Goal: Transaction & Acquisition: Purchase product/service

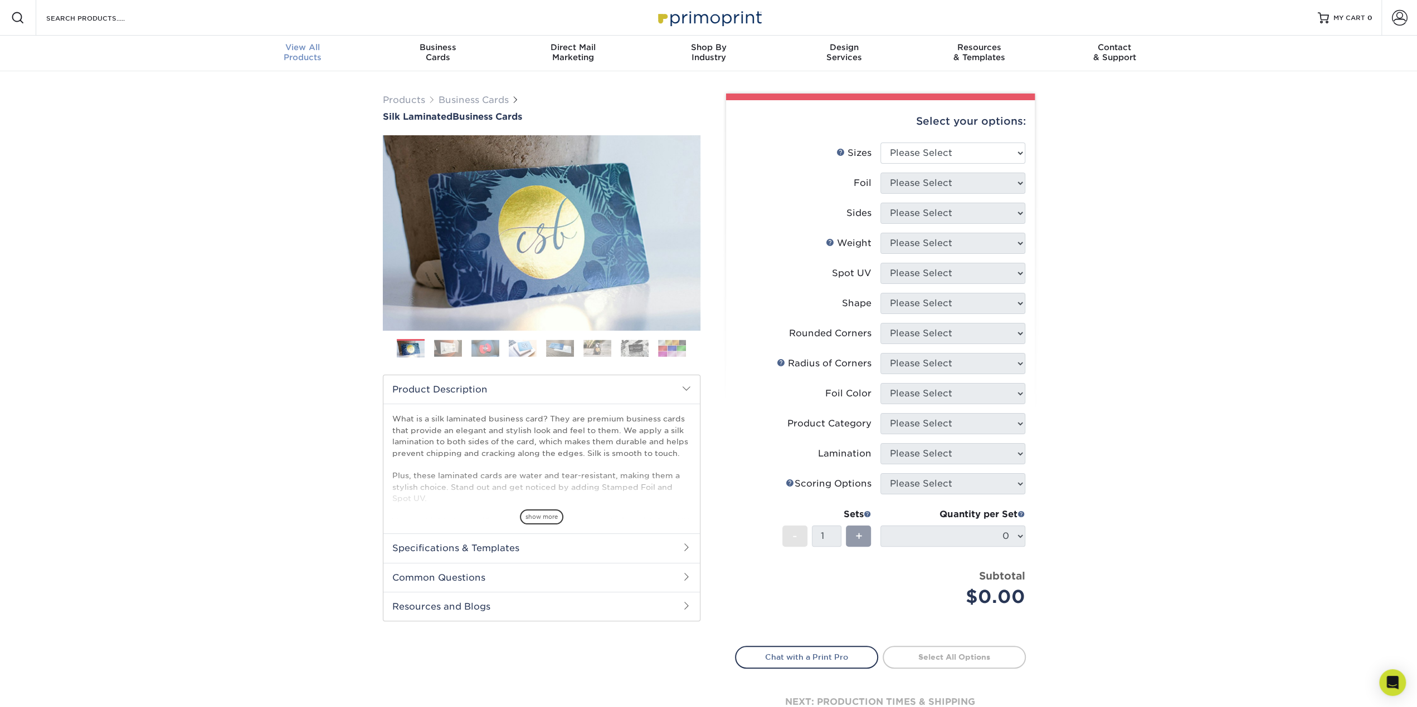
click at [305, 48] on span "View All" at bounding box center [302, 47] width 135 height 10
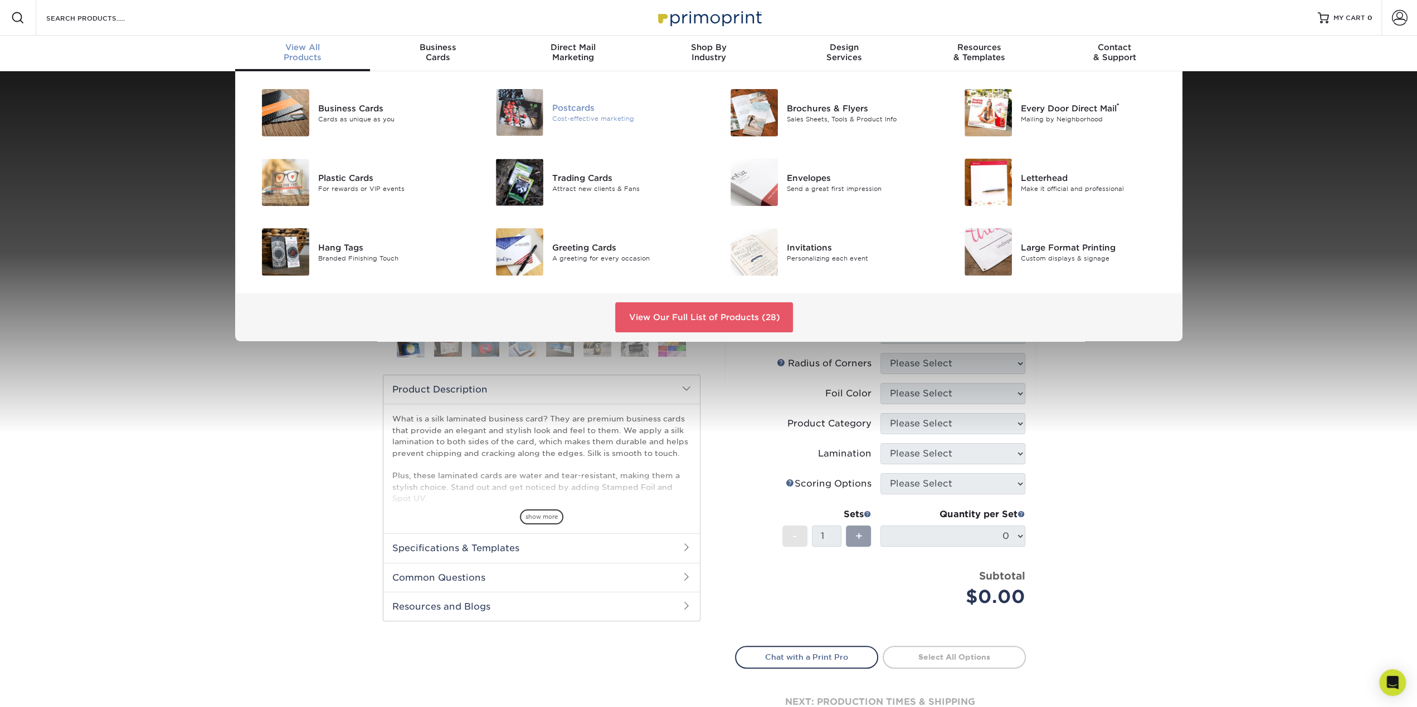
click at [575, 103] on div "Postcards" at bounding box center [626, 108] width 148 height 12
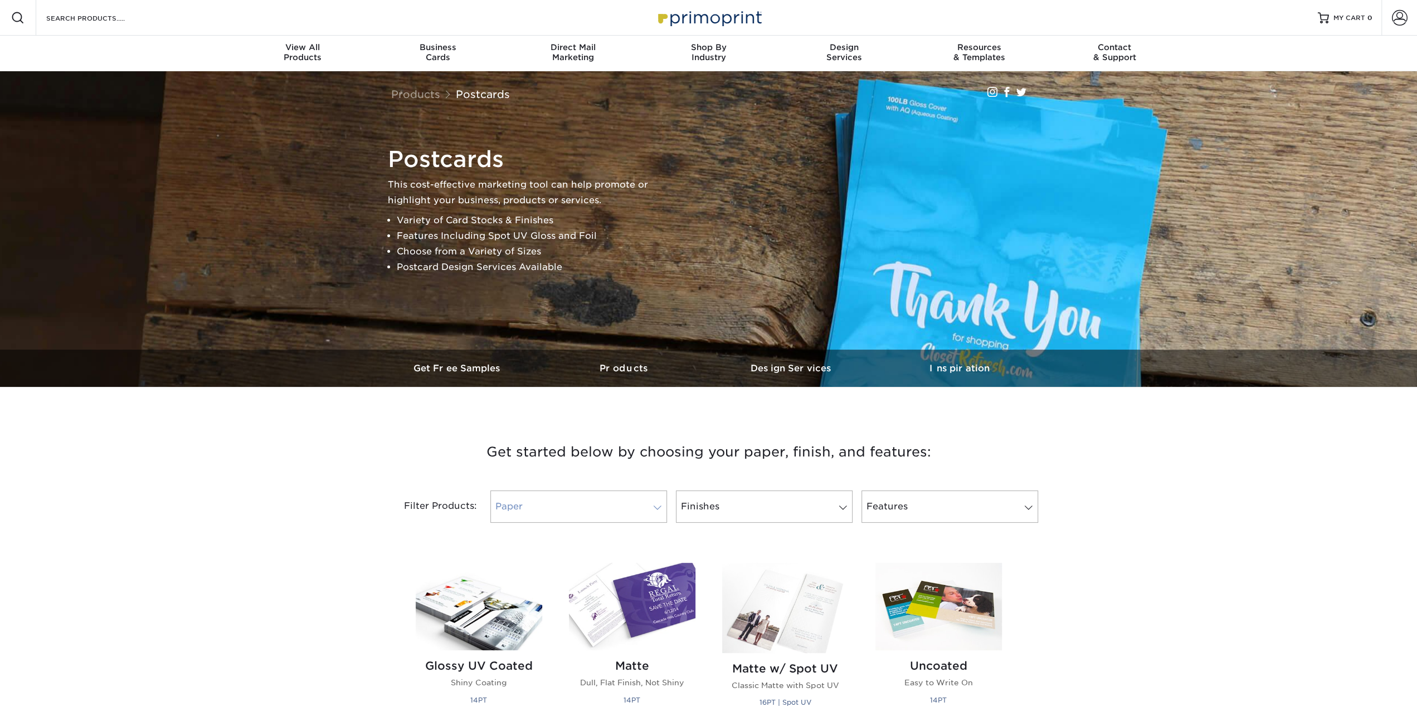
click at [550, 508] on link "Paper" at bounding box center [578, 507] width 177 height 32
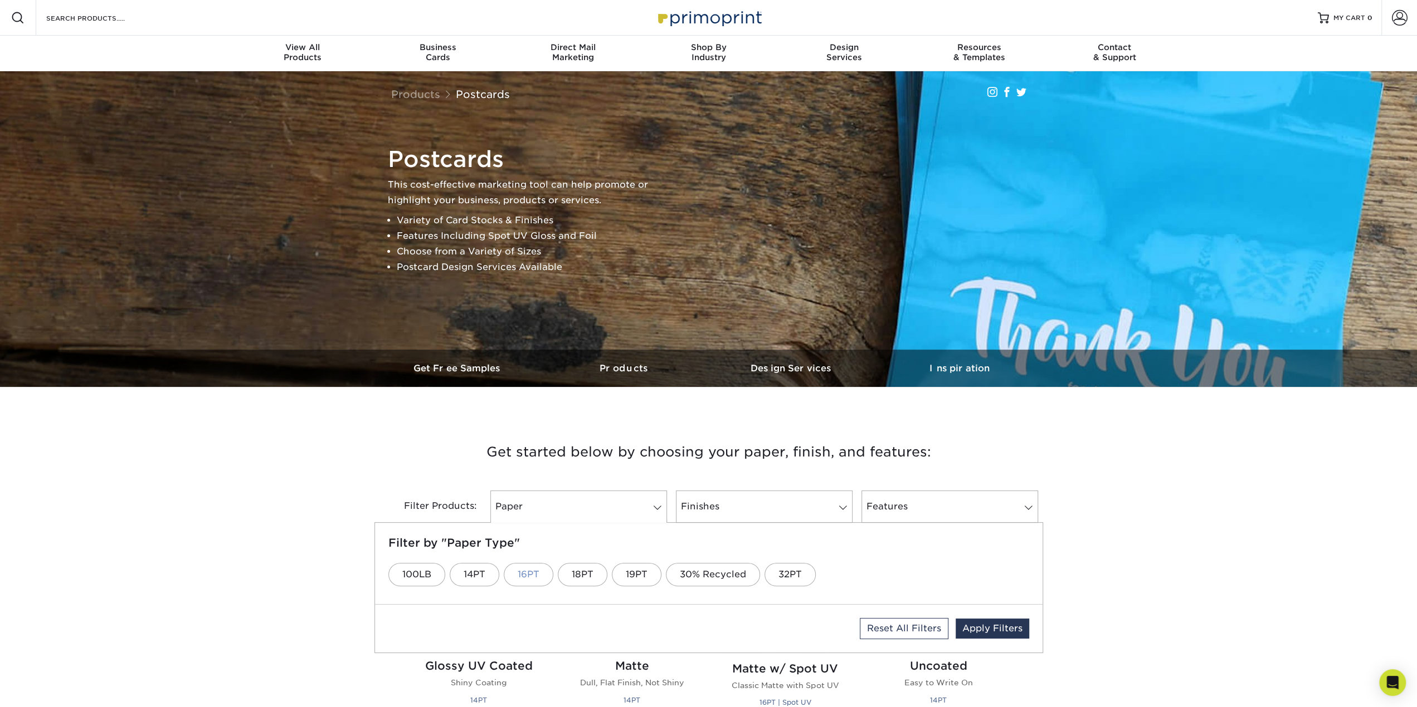
click at [536, 578] on link "16PT" at bounding box center [529, 574] width 50 height 23
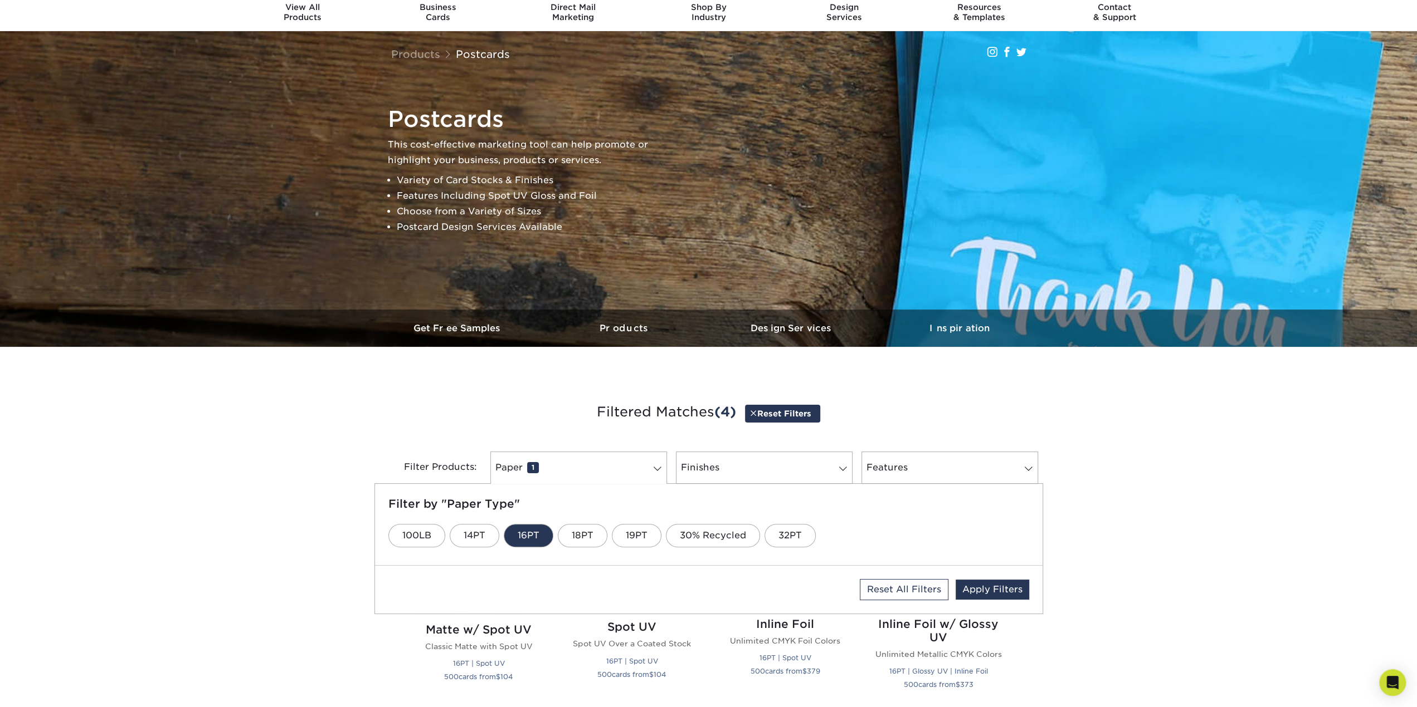
scroll to position [58, 0]
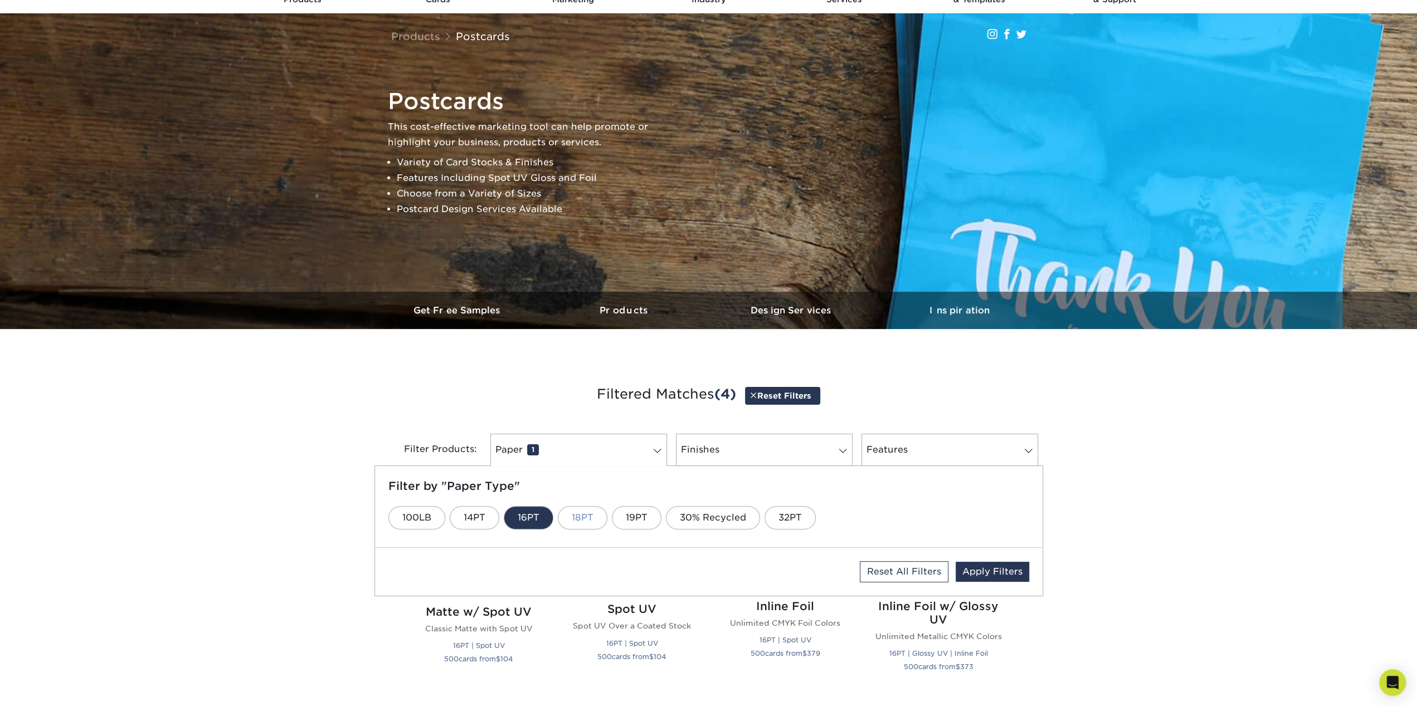
click at [588, 516] on link "18PT" at bounding box center [583, 517] width 50 height 23
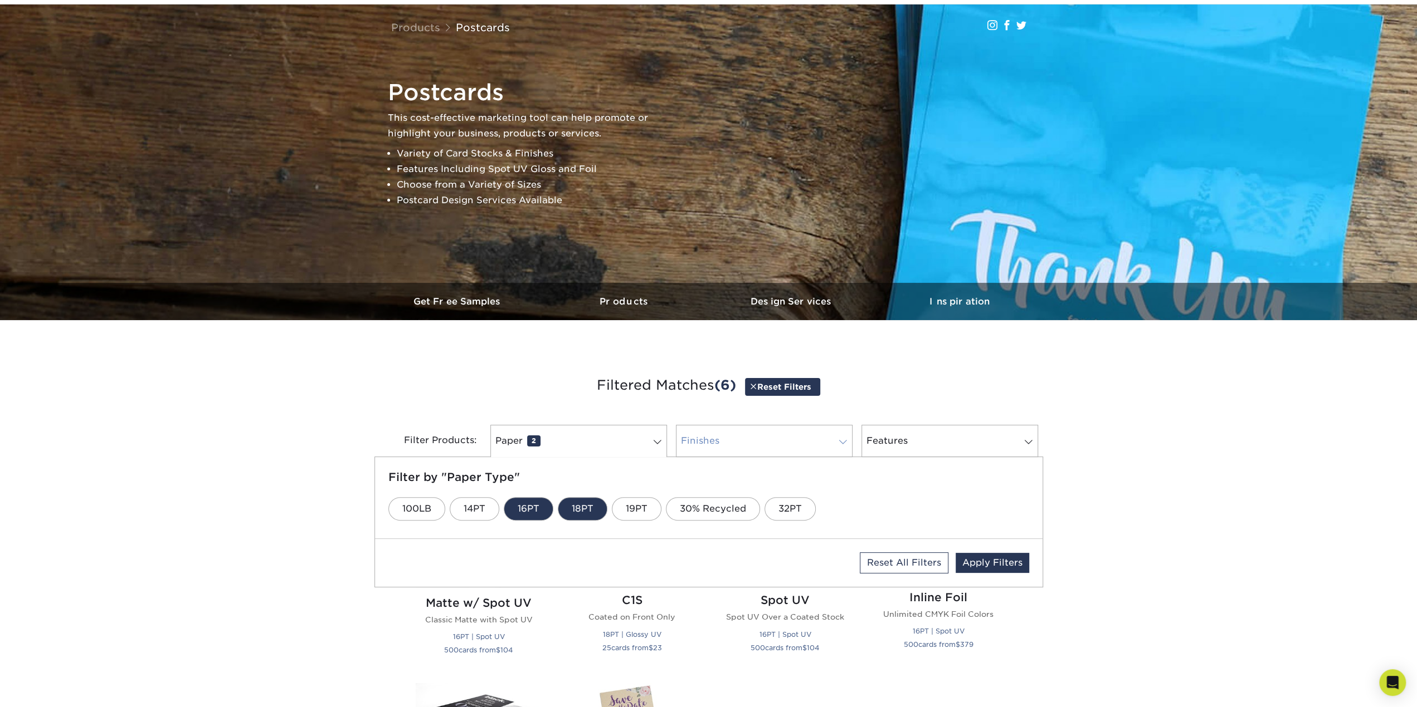
click at [768, 440] on link "Finishes 0" at bounding box center [764, 441] width 177 height 32
click at [822, 508] on link "Silk" at bounding box center [827, 508] width 45 height 23
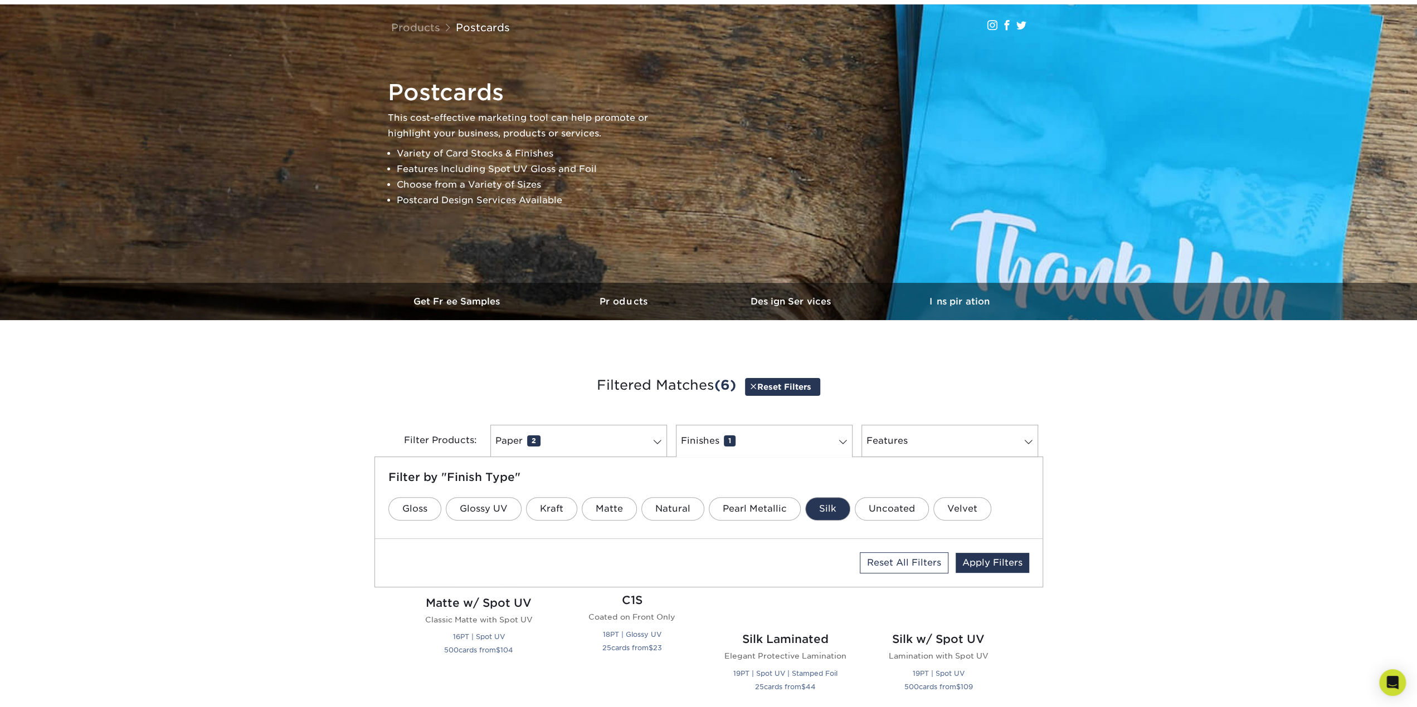
scroll to position [76, 0]
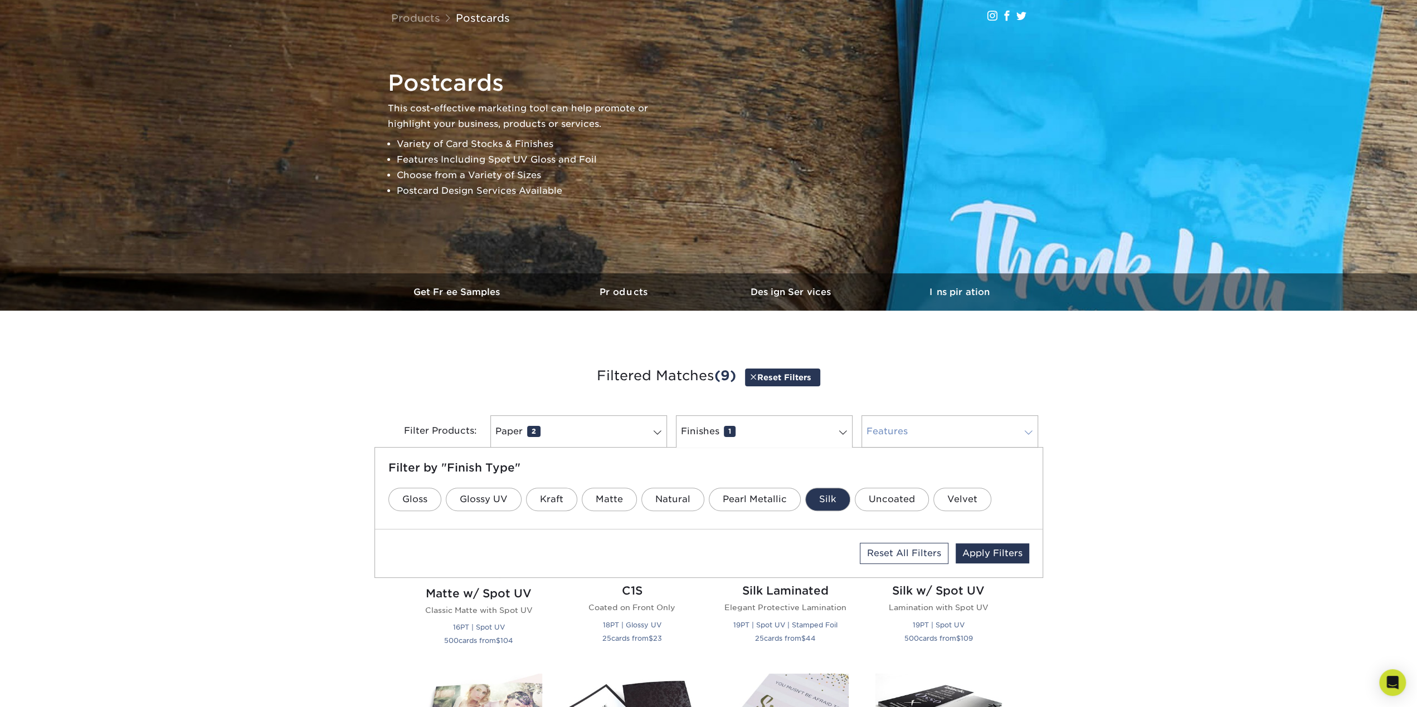
click at [892, 431] on link "Features 0" at bounding box center [949, 432] width 177 height 32
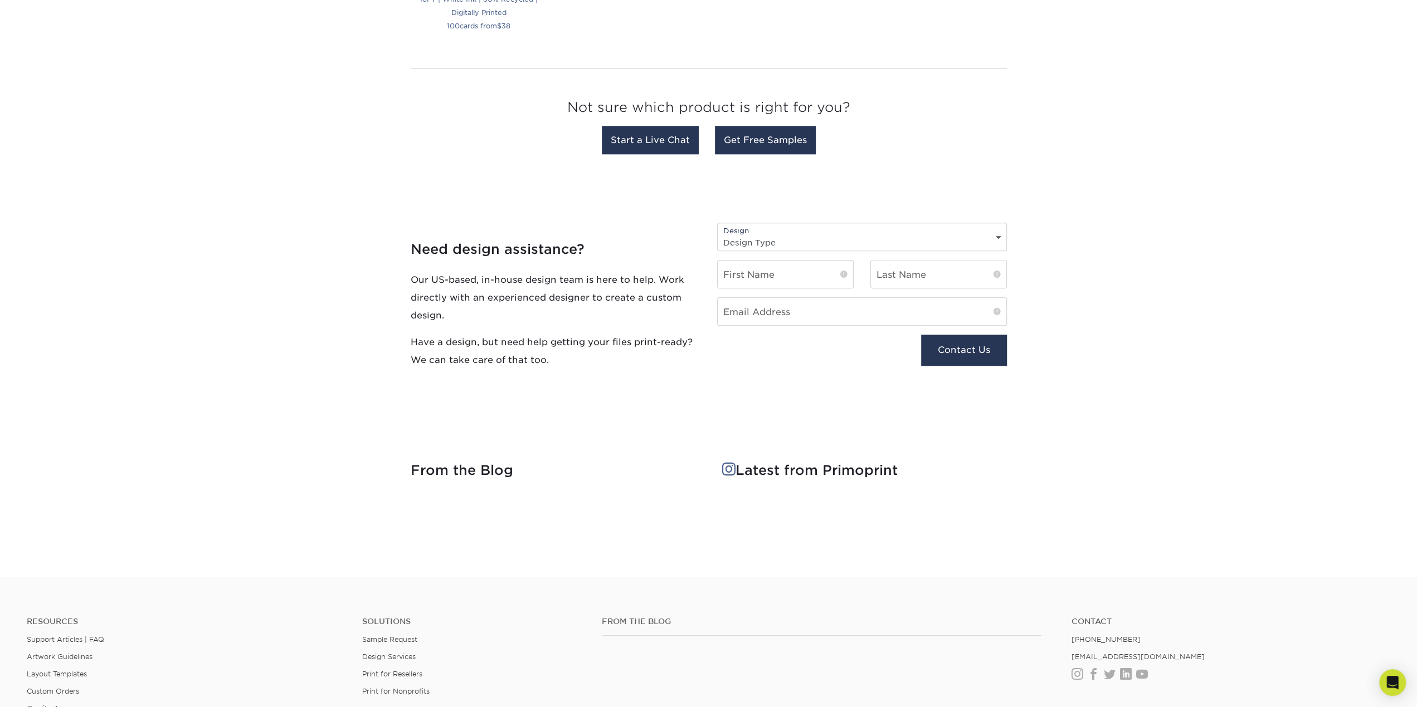
scroll to position [1023, 0]
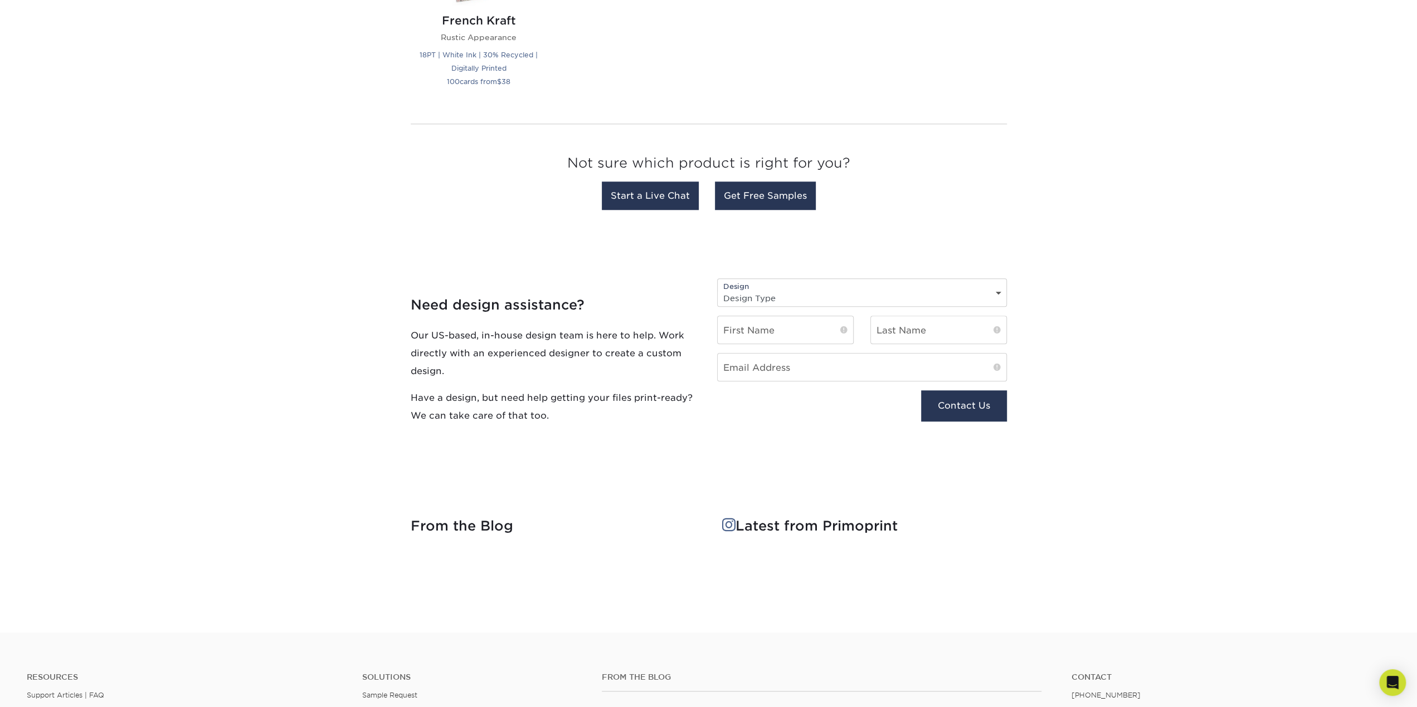
click at [768, 293] on select "Design Type Design Edits New Design" at bounding box center [862, 298] width 289 height 16
select select "New Design"
click at [718, 290] on select "Design Type Design Edits New Design" at bounding box center [862, 298] width 289 height 16
click at [764, 331] on input "text" at bounding box center [785, 329] width 135 height 27
type input "[PERSON_NAME]"
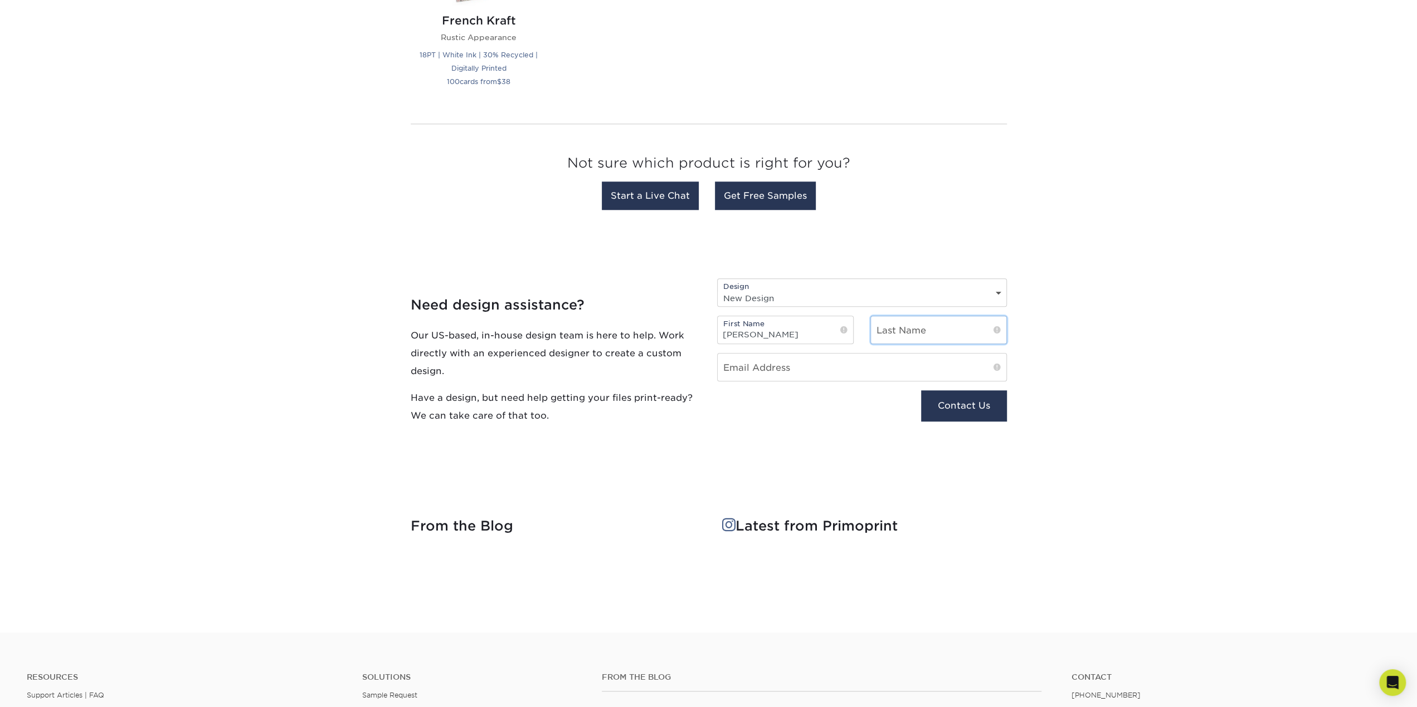
click at [889, 325] on input "text" at bounding box center [938, 329] width 135 height 27
type input "[PERSON_NAME]"
click at [809, 360] on input "email" at bounding box center [862, 367] width 289 height 27
type input "[EMAIL_ADDRESS][DOMAIN_NAME]"
click at [965, 407] on button "Contact Us" at bounding box center [963, 406] width 85 height 31
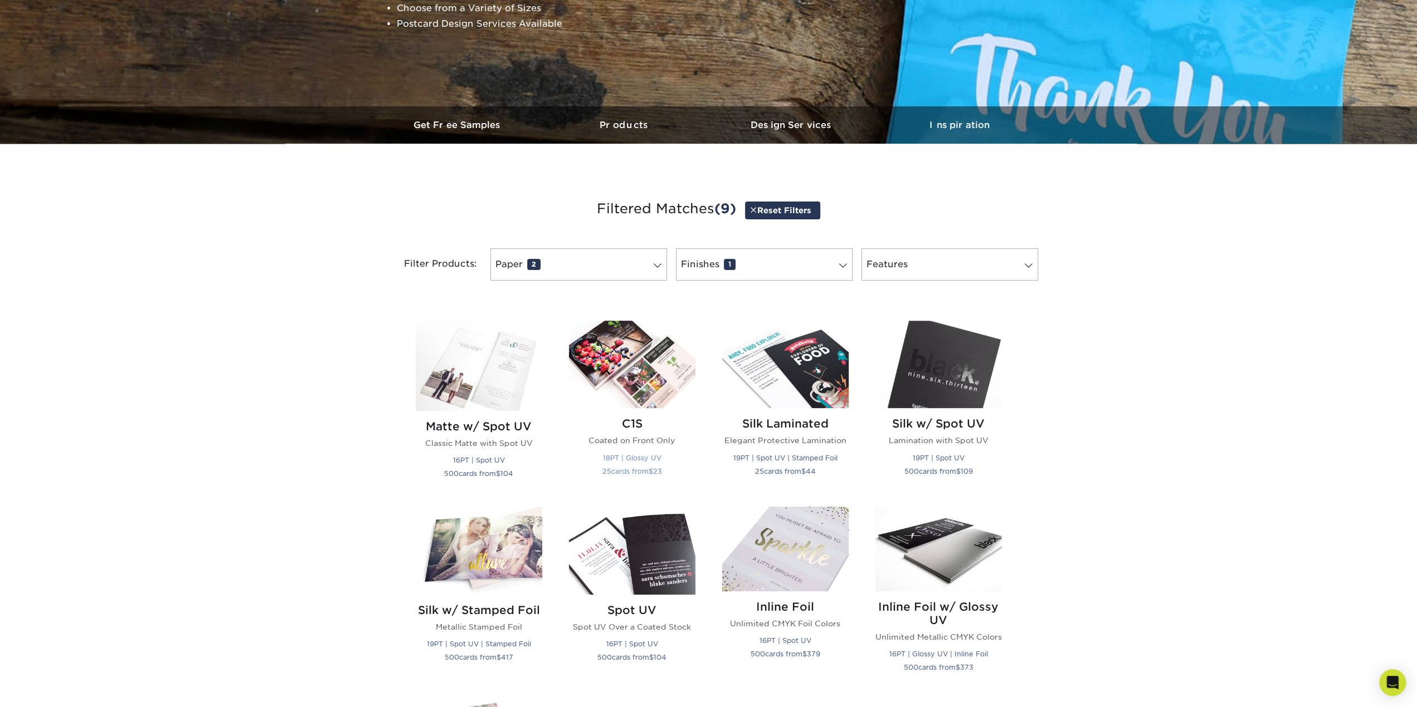
scroll to position [299, 0]
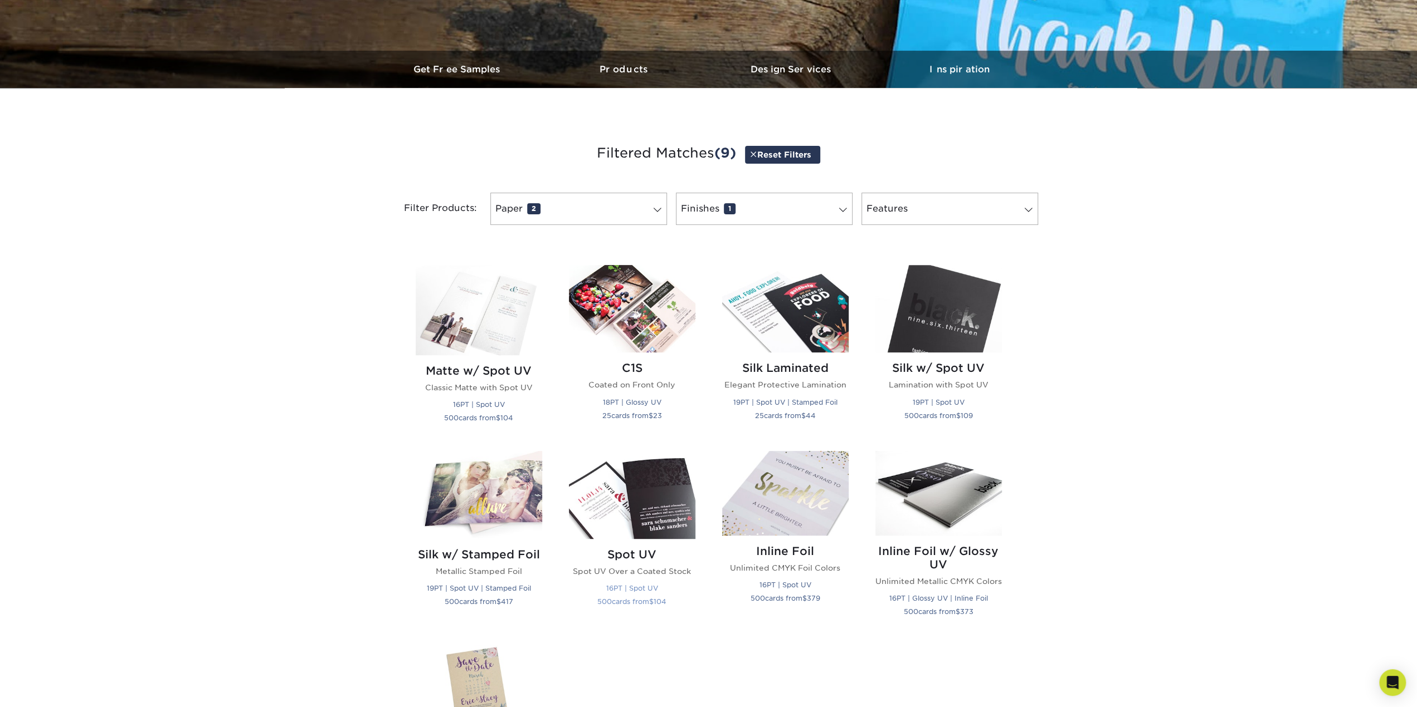
click at [634, 555] on h2 "Spot UV" at bounding box center [632, 554] width 126 height 13
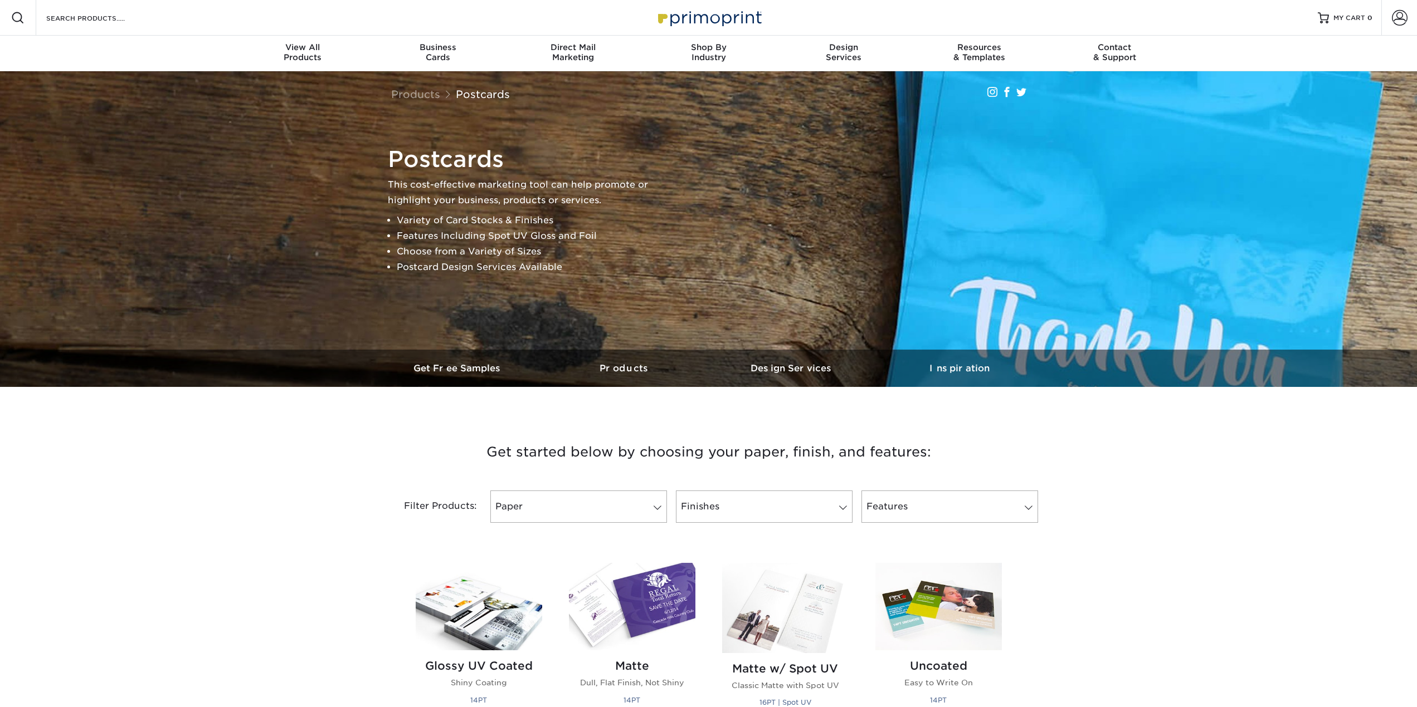
select select "New Design"
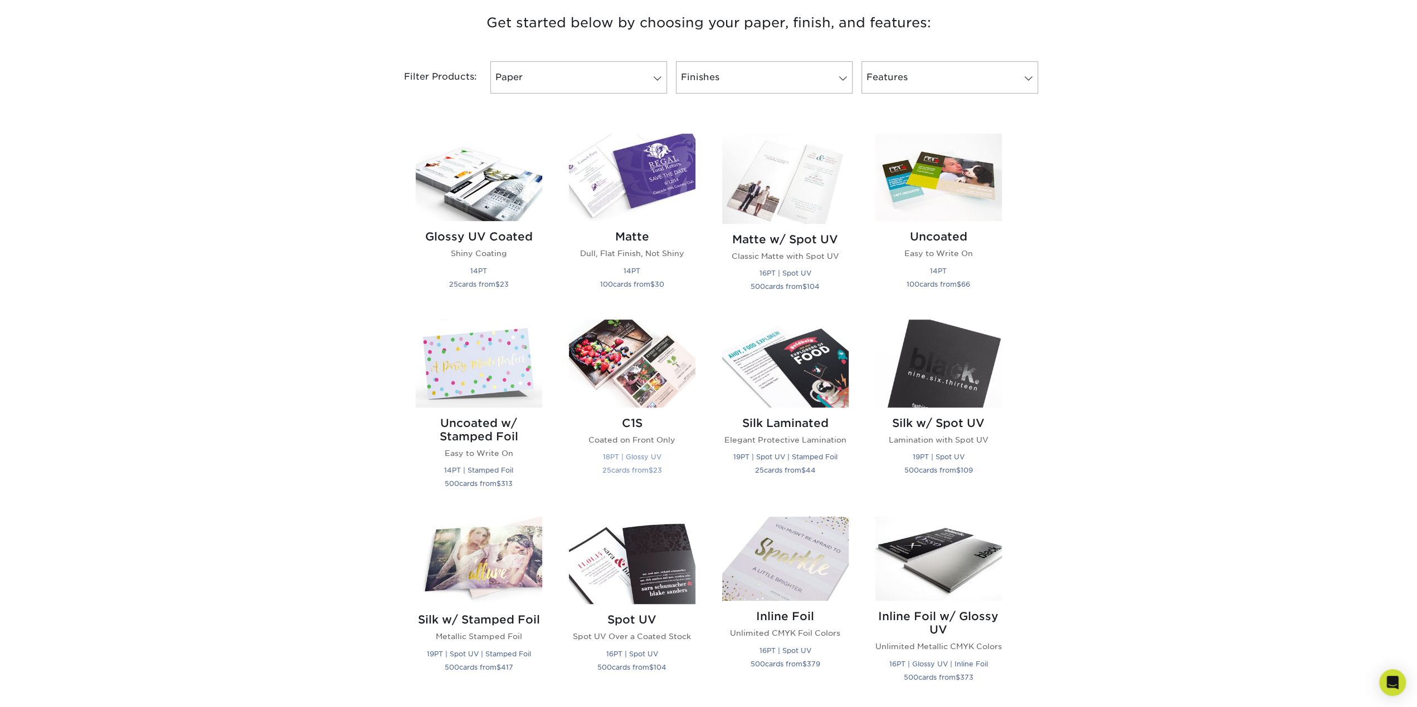
scroll to position [501, 0]
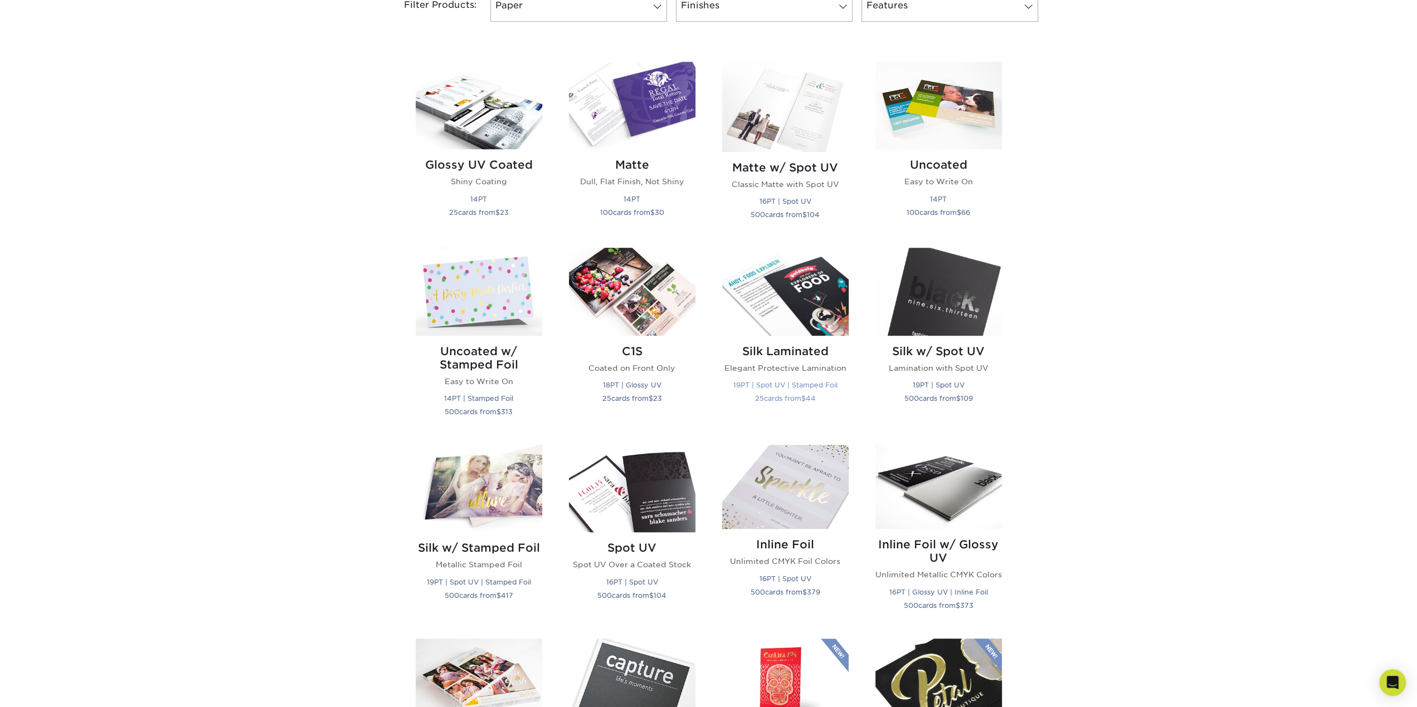
click at [802, 349] on h2 "Silk Laminated" at bounding box center [785, 351] width 126 height 13
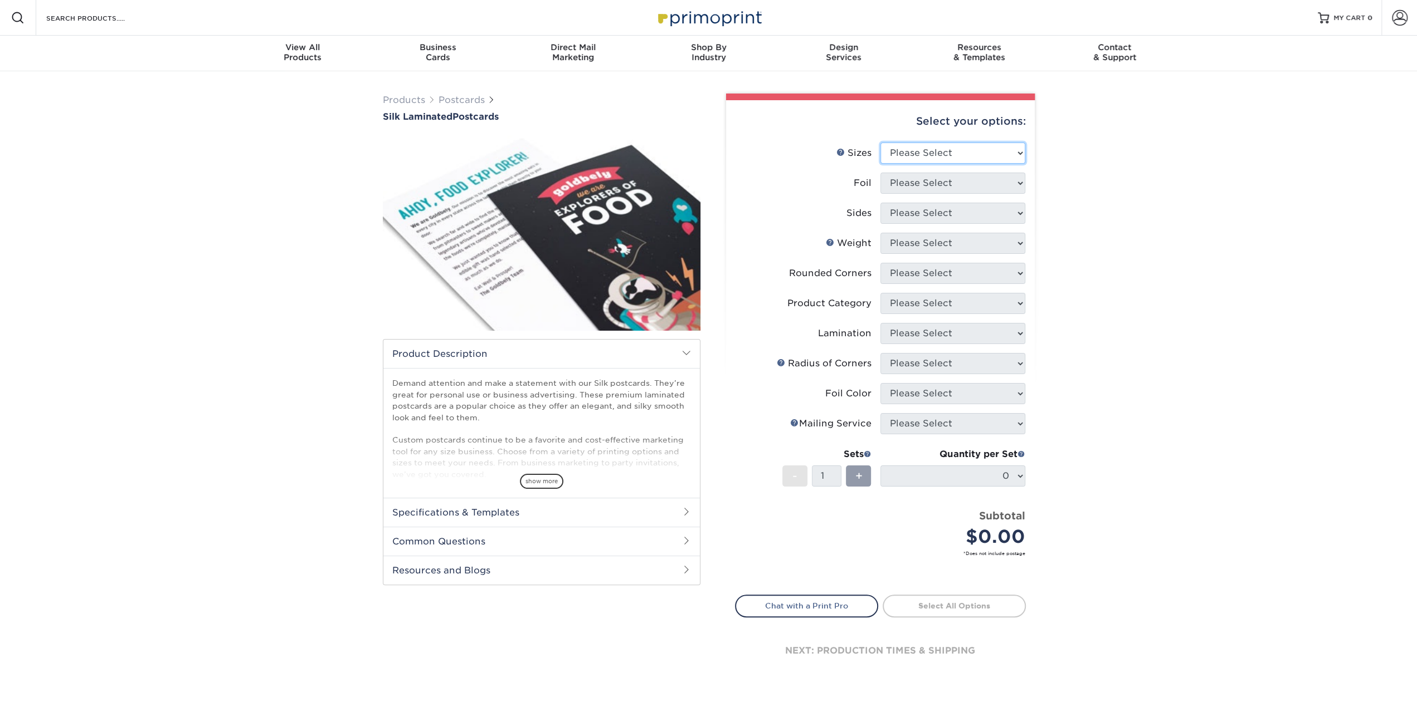
click at [925, 152] on select "Please Select 2" x 4" 2" x 6" 2" x 8" 3" x 5" 3.5" x 3.5" 3.5" x 4" 3.5" x 8.5"…" at bounding box center [952, 153] width 145 height 21
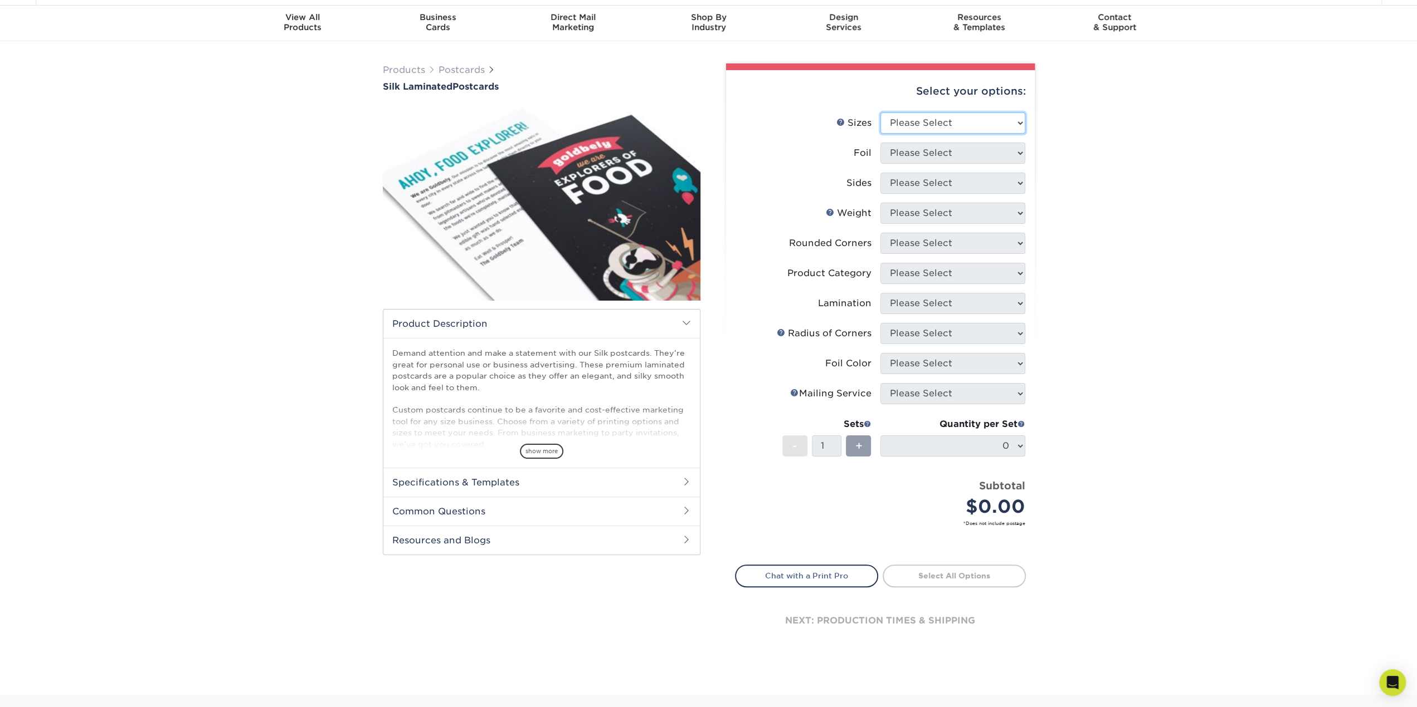
scroll to position [56, 0]
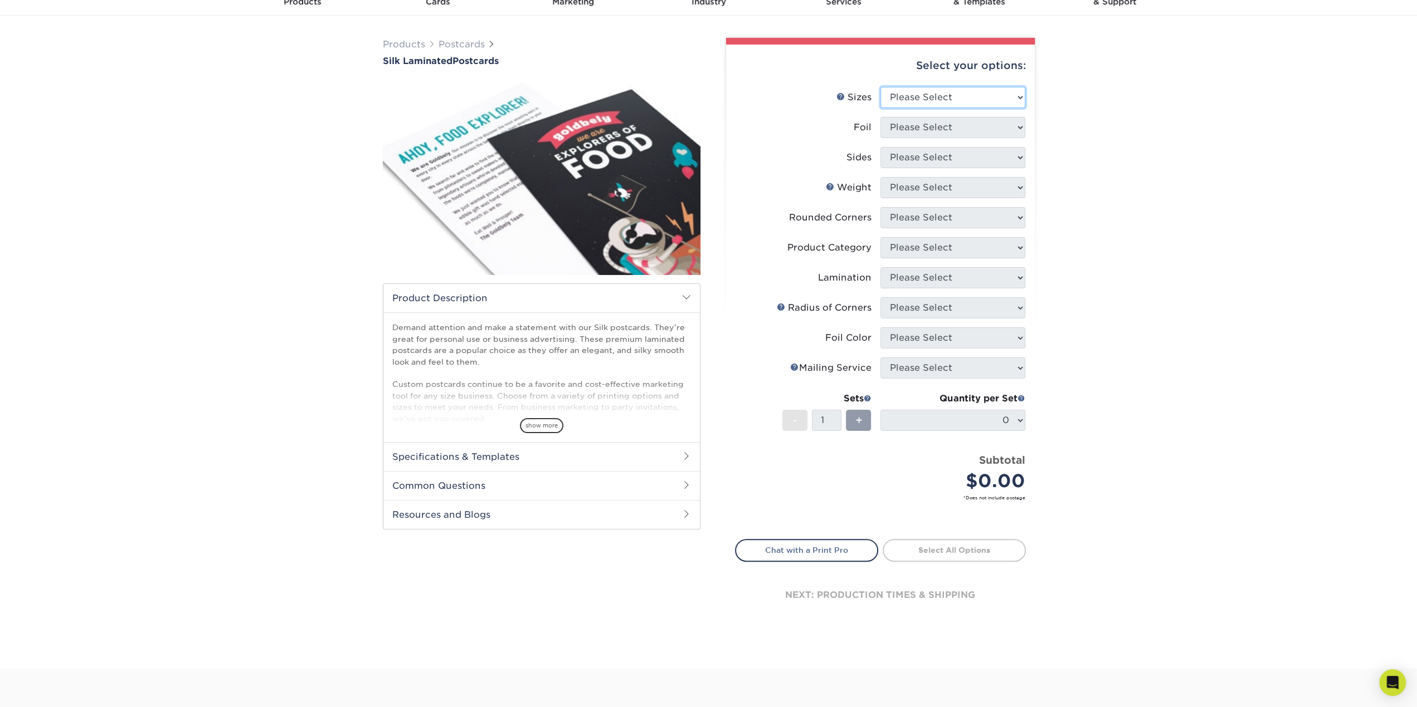
click at [916, 103] on select "Please Select 2" x 4" 2" x 6" 2" x 8" 3" x 5" 3.5" x 3.5" 3.5" x 4" 3.5" x 8.5"…" at bounding box center [952, 97] width 145 height 21
select select "4.25x6.00"
click at [880, 87] on select "Please Select 2" x 4" 2" x 6" 2" x 8" 3" x 5" 3.5" x 3.5" 3.5" x 4" 3.5" x 8.5"…" at bounding box center [952, 97] width 145 height 21
click at [1017, 125] on select "Please Select Yes No" at bounding box center [952, 127] width 145 height 21
select select "0"
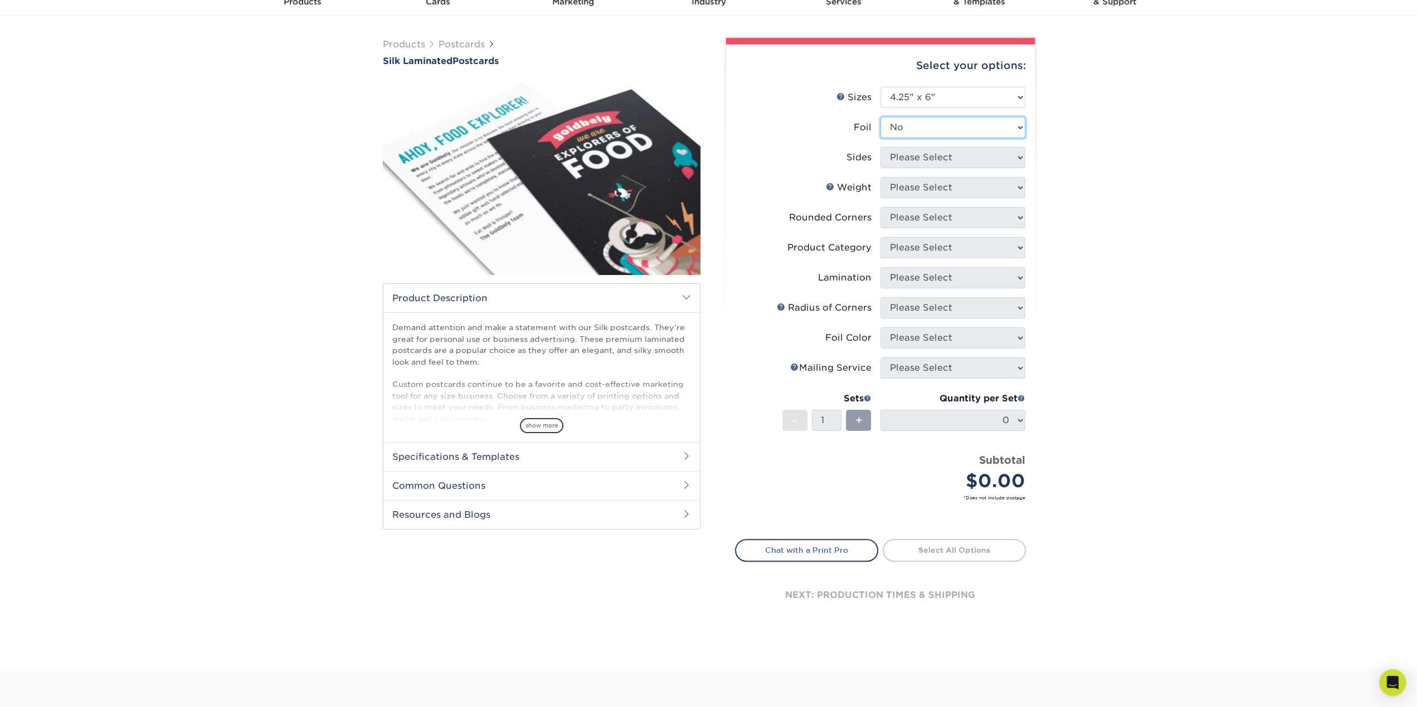
click at [880, 117] on select "Please Select Yes No" at bounding box center [952, 127] width 145 height 21
click at [1015, 153] on select "Please Select Print Both Sides Print Front Only" at bounding box center [952, 157] width 145 height 21
select select "13abbda7-1d64-4f25-8bb2-c179b224825d"
click at [880, 147] on select "Please Select Print Both Sides Print Front Only" at bounding box center [952, 157] width 145 height 21
click at [1018, 185] on select "Please Select 16PT" at bounding box center [952, 187] width 145 height 21
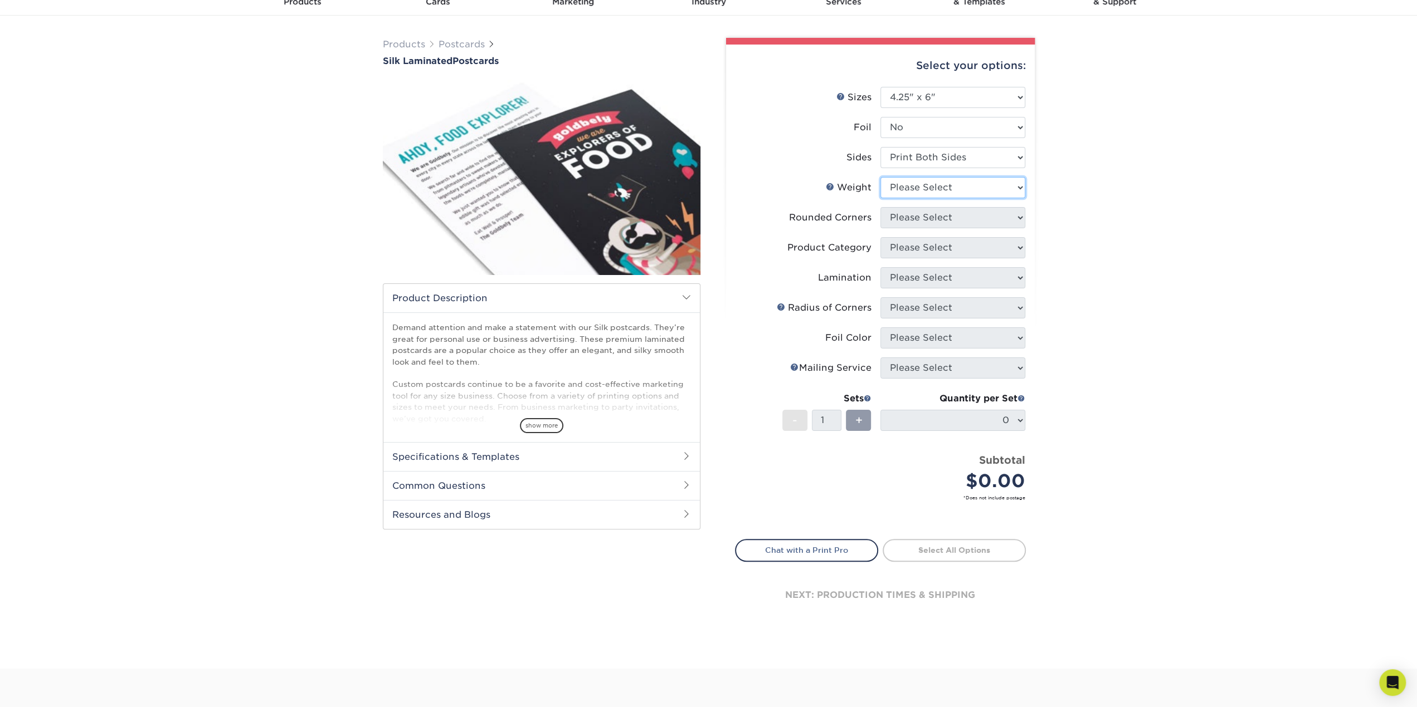
select select "16PT"
click at [880, 177] on select "Please Select 16PT" at bounding box center [952, 187] width 145 height 21
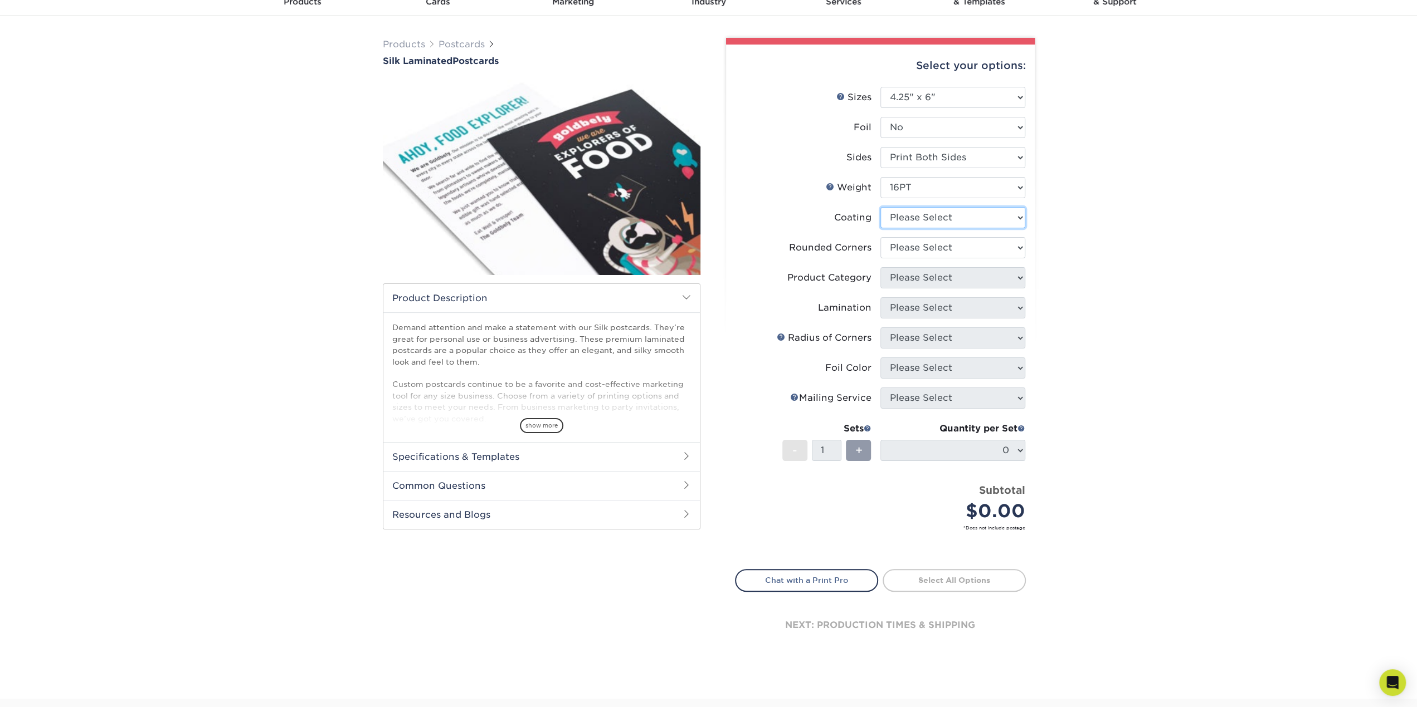
click at [1014, 218] on select at bounding box center [952, 217] width 145 height 21
select select "3e7618de-abca-4bda-9f97-8b9129e913d8"
click at [880, 207] on select at bounding box center [952, 217] width 145 height 21
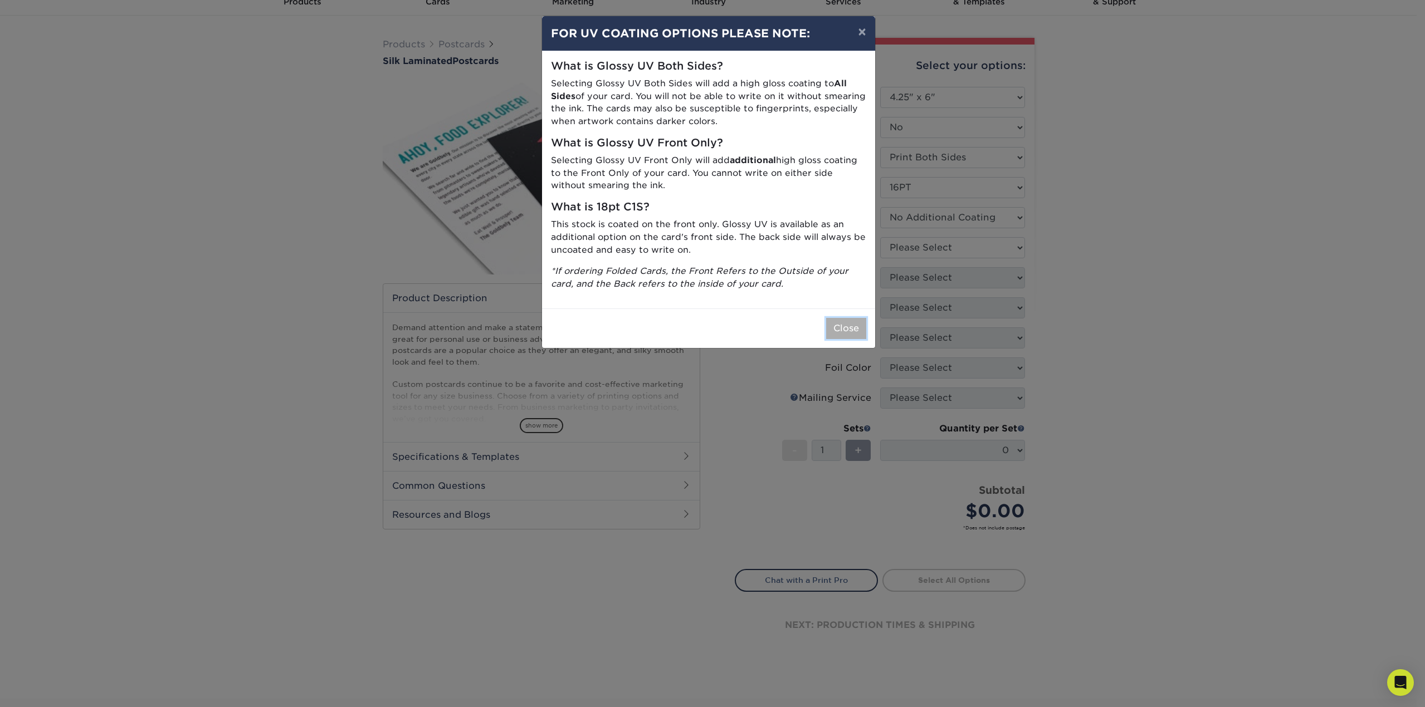
click at [846, 328] on button "Close" at bounding box center [846, 328] width 40 height 21
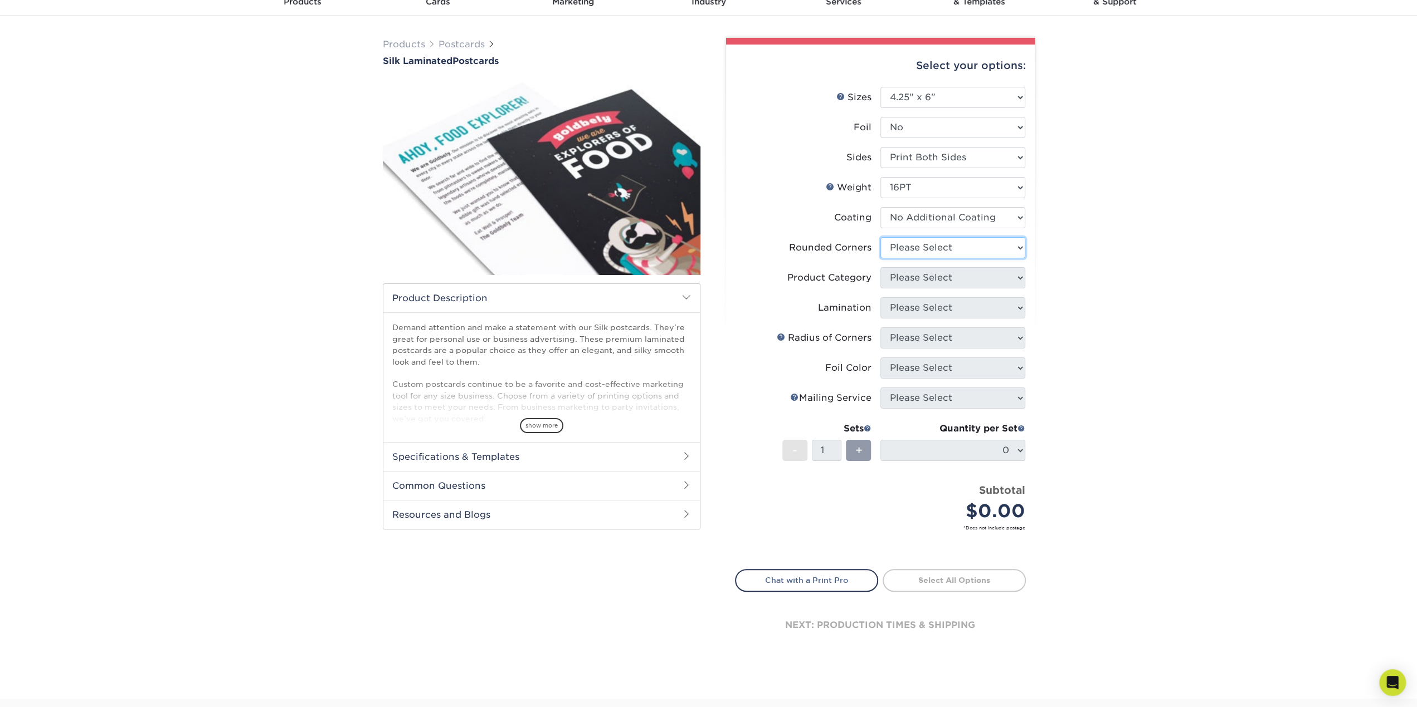
click at [956, 247] on select "Please Select Yes - Round 4 Corners No" at bounding box center [952, 247] width 145 height 21
select select "0"
click at [880, 237] on select "Please Select Yes - Round 4 Corners No" at bounding box center [952, 247] width 145 height 21
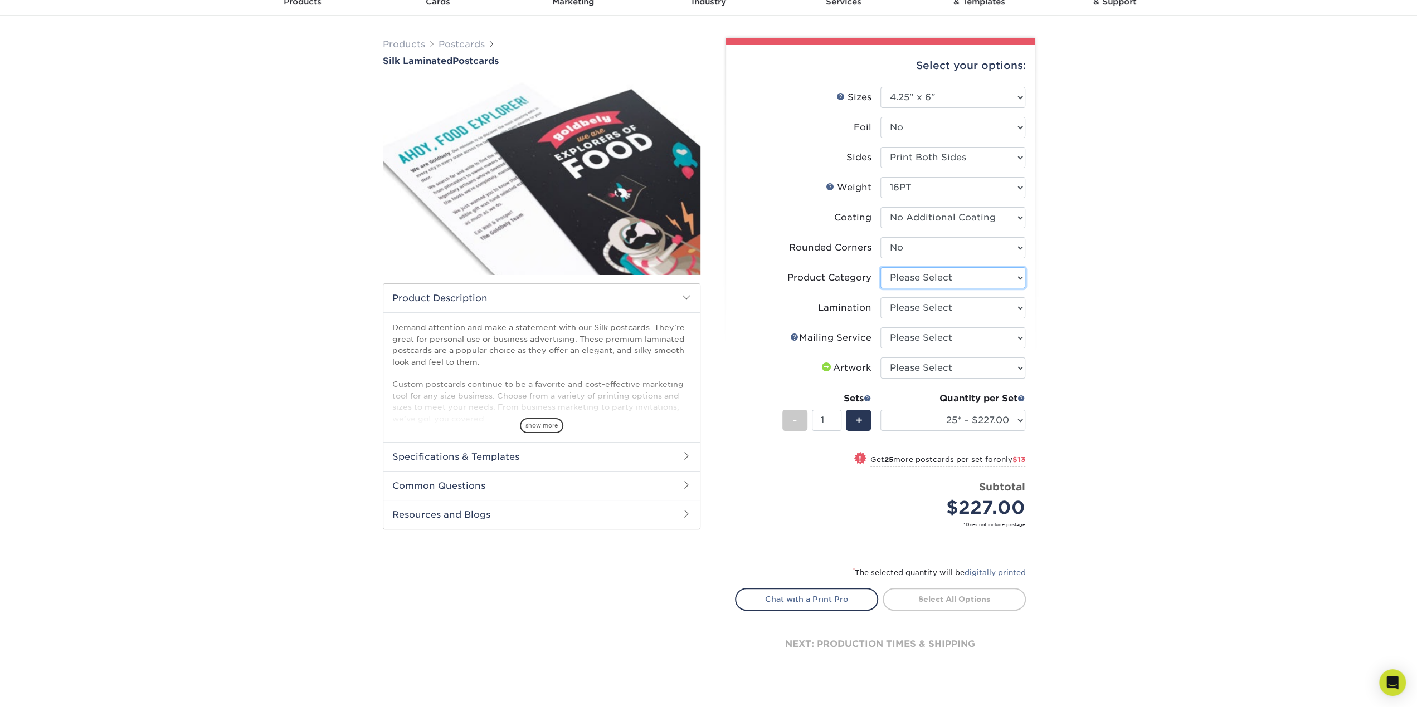
click at [994, 278] on select "Please Select Postcards" at bounding box center [952, 277] width 145 height 21
select select "9b7272e0-d6c8-4c3c-8e97-d3a1bcdab858"
click at [880, 267] on select "Please Select Postcards" at bounding box center [952, 277] width 145 height 21
click at [994, 307] on select "Please Select Silk" at bounding box center [952, 307] width 145 height 21
select select "ccacb42f-45f7-42d3-bbd3-7c8421cf37f0"
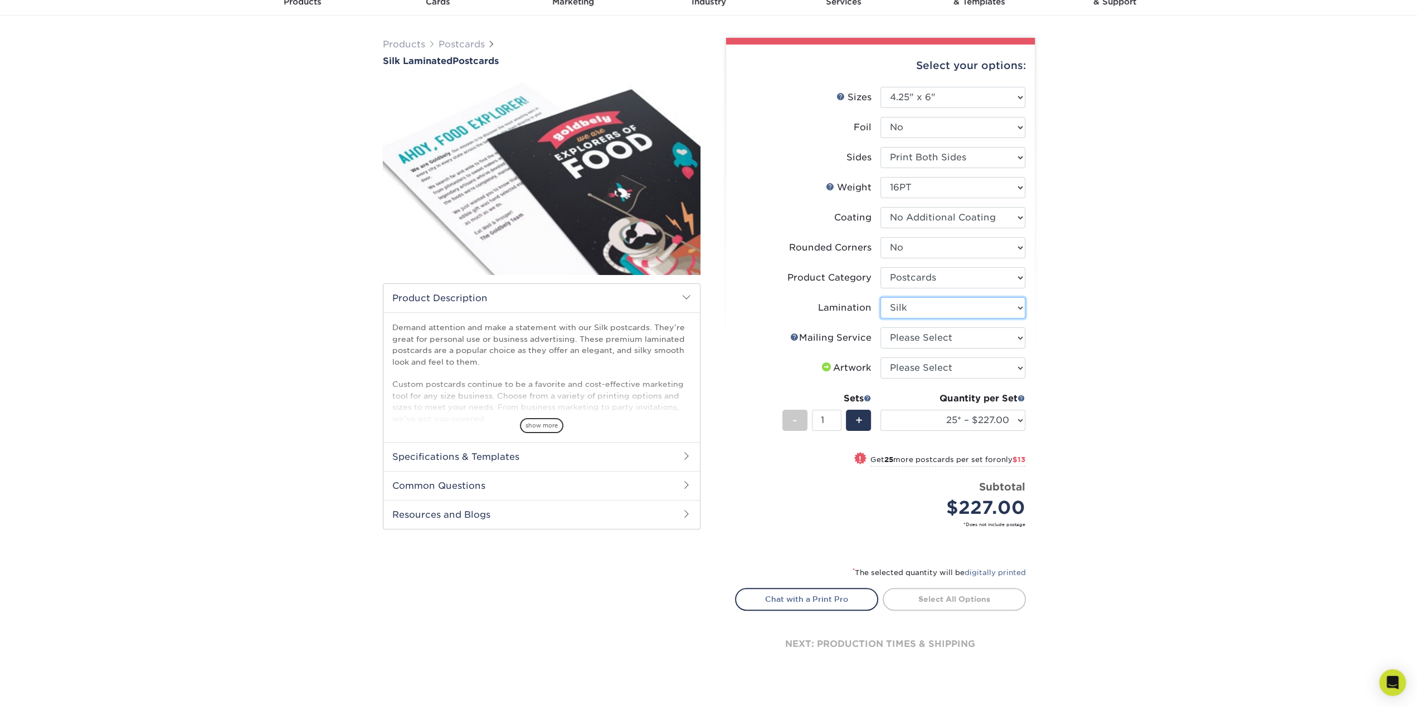
click at [880, 297] on select "Please Select Silk" at bounding box center [952, 307] width 145 height 21
click at [1005, 338] on select "Please Select No Direct Mailing Service No, I will mail/stamp/imprint Direct Ma…" at bounding box center [952, 338] width 145 height 21
select select "3e5e9bdd-d78a-4c28-a41d-fe1407925ca6"
click at [880, 328] on select "Please Select No Direct Mailing Service No, I will mail/stamp/imprint Direct Ma…" at bounding box center [952, 338] width 145 height 21
click at [998, 367] on select "Please Select I will upload files I need a design - $150" at bounding box center [952, 368] width 145 height 21
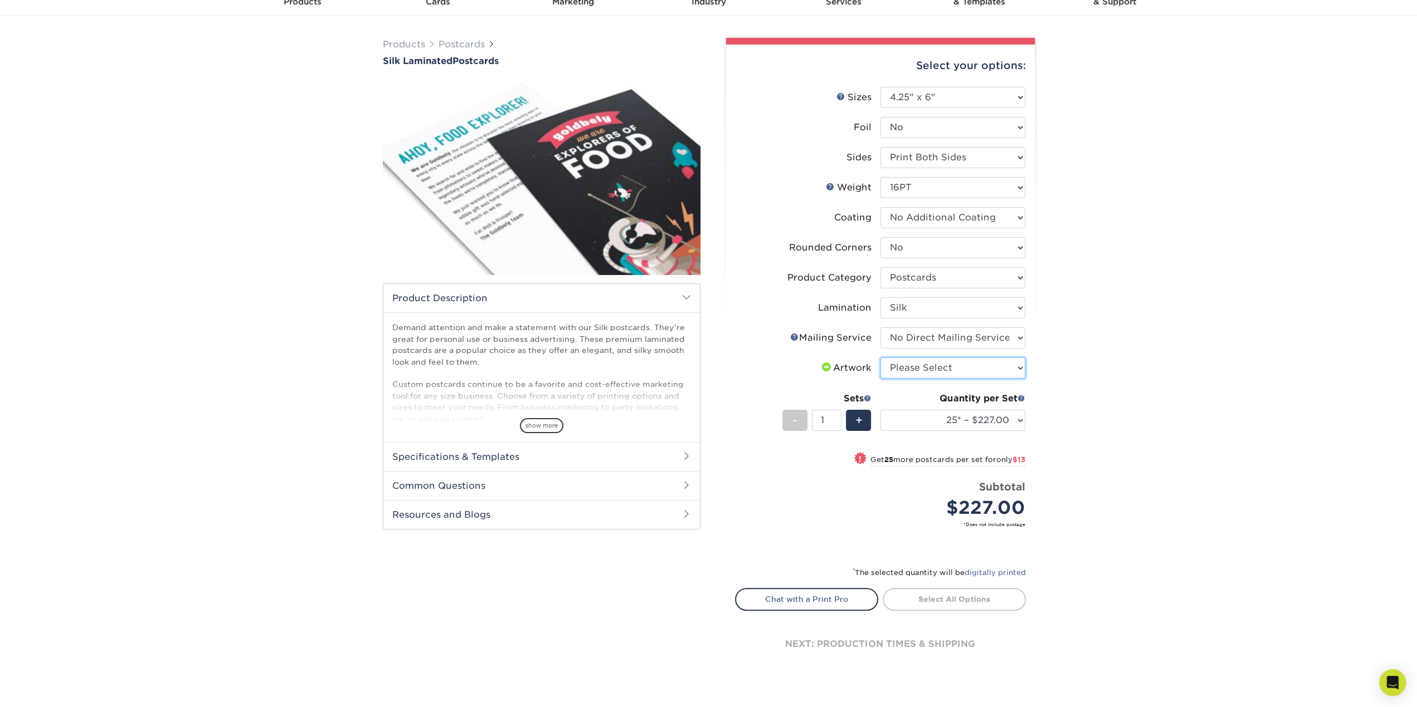
select select "upload"
click at [880, 358] on select "Please Select I will upload files I need a design - $150" at bounding box center [952, 368] width 145 height 21
click at [868, 397] on span at bounding box center [867, 398] width 8 height 8
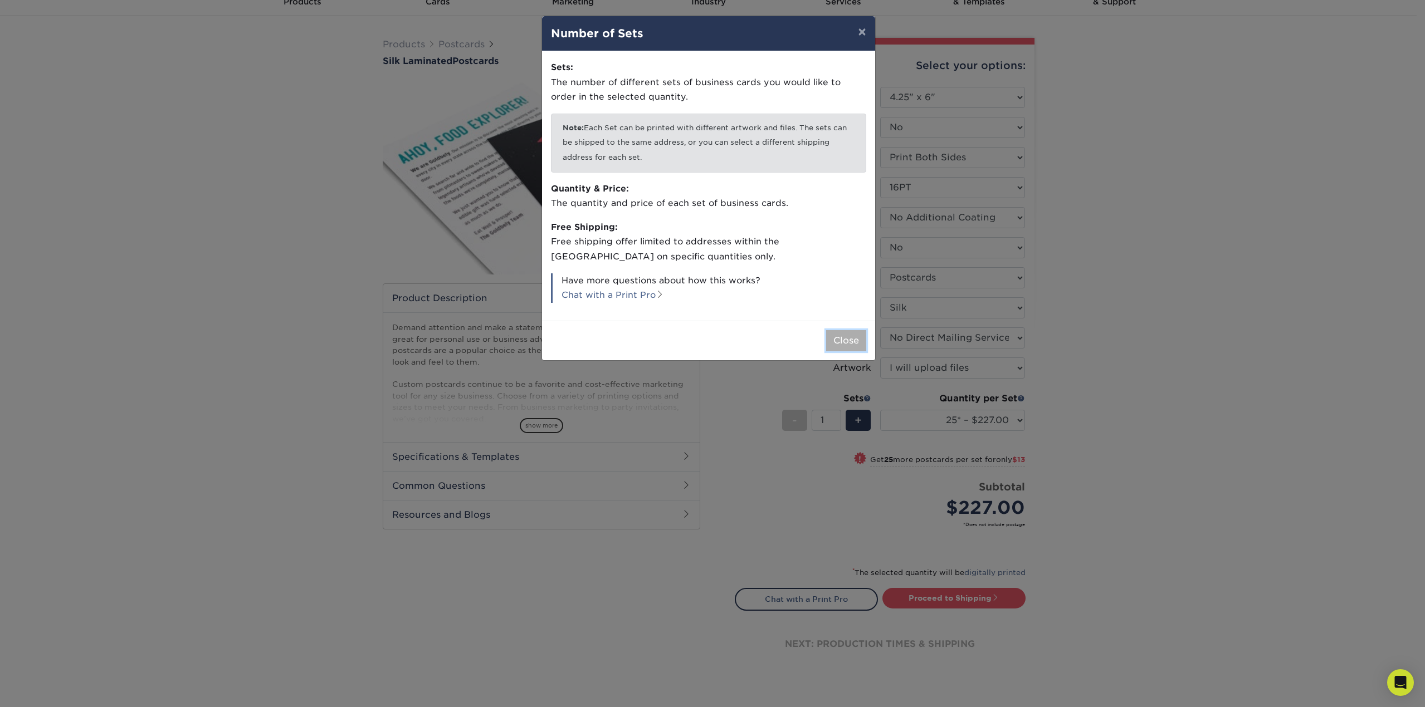
click at [863, 338] on button "Close" at bounding box center [846, 340] width 40 height 21
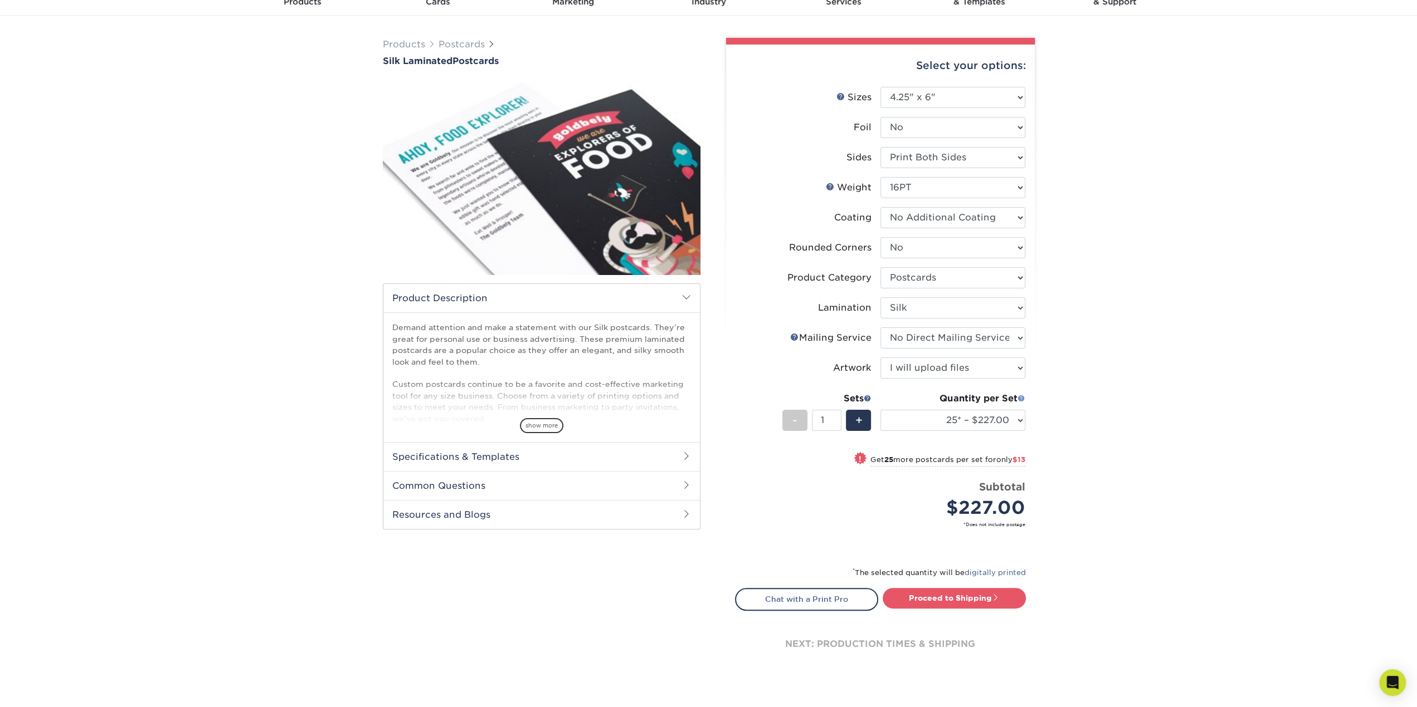
click at [1021, 399] on span at bounding box center [1021, 398] width 8 height 8
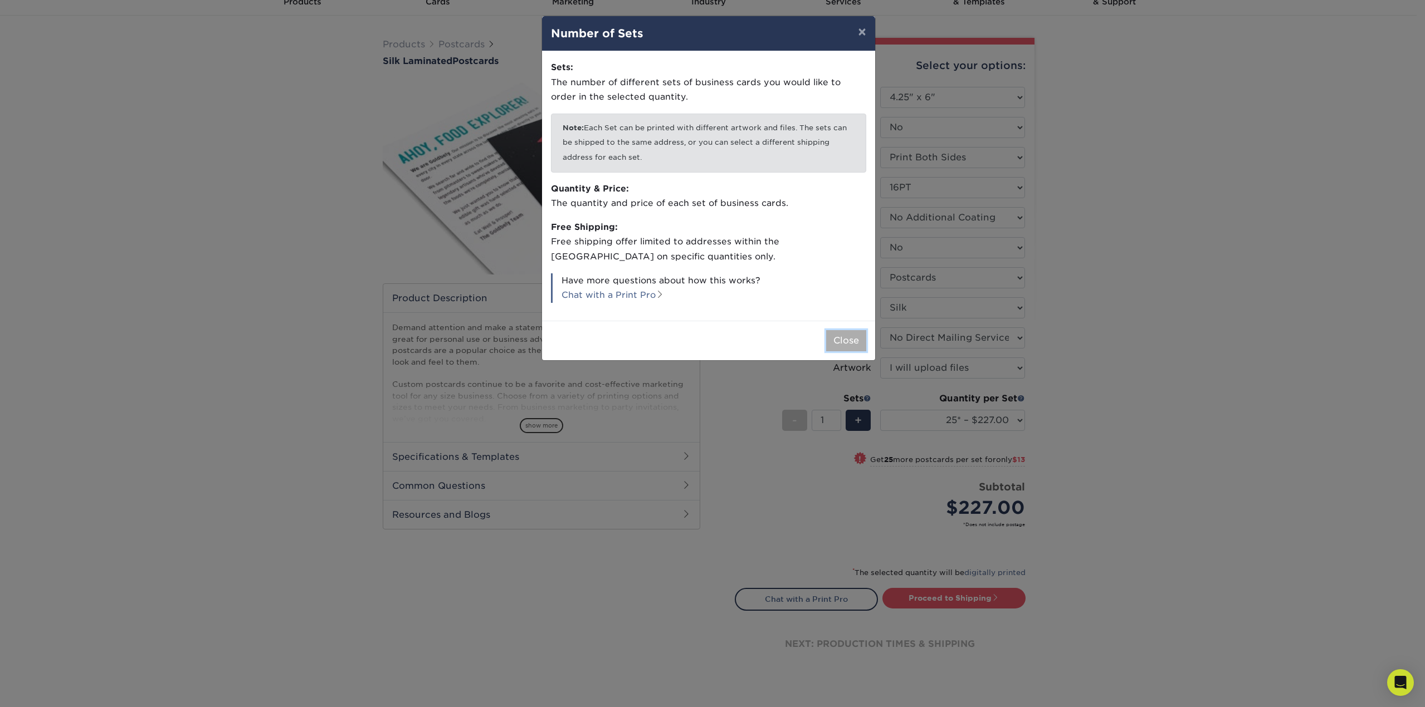
click at [838, 340] on button "Close" at bounding box center [846, 340] width 40 height 21
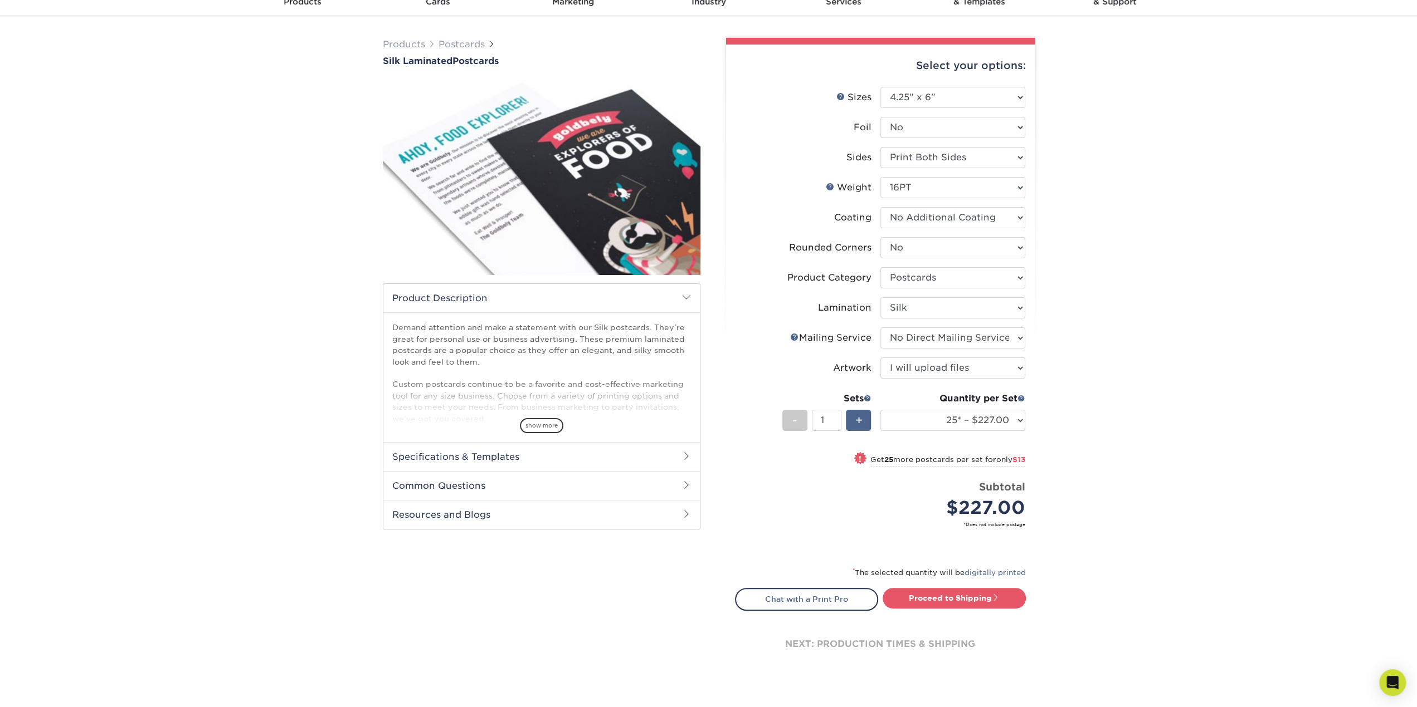
click at [856, 422] on span "+" at bounding box center [858, 420] width 7 height 17
click at [857, 421] on span "+" at bounding box center [858, 420] width 7 height 17
click at [792, 417] on span "-" at bounding box center [794, 420] width 5 height 17
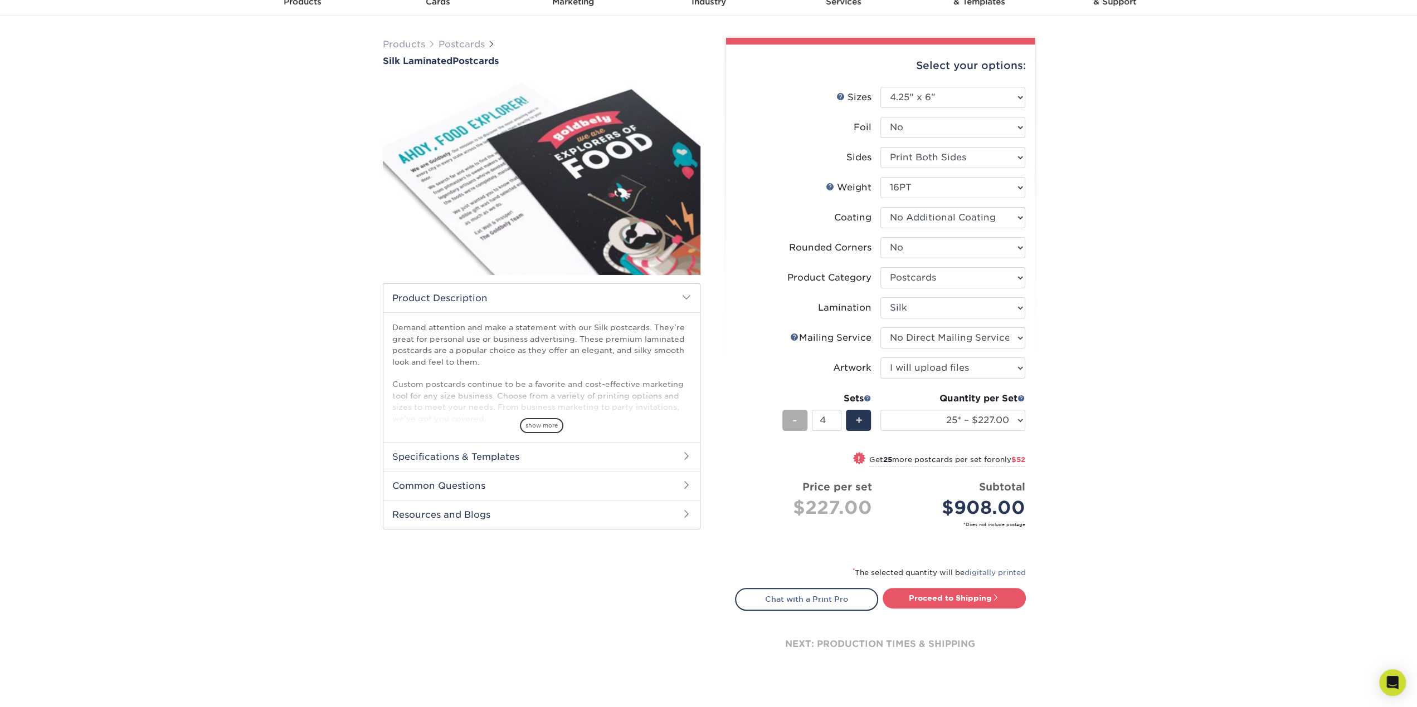
click at [791, 417] on div "-" at bounding box center [794, 420] width 25 height 21
click at [789, 416] on div "-" at bounding box center [794, 420] width 25 height 21
type input "1"
click at [789, 416] on div "-" at bounding box center [794, 420] width 25 height 21
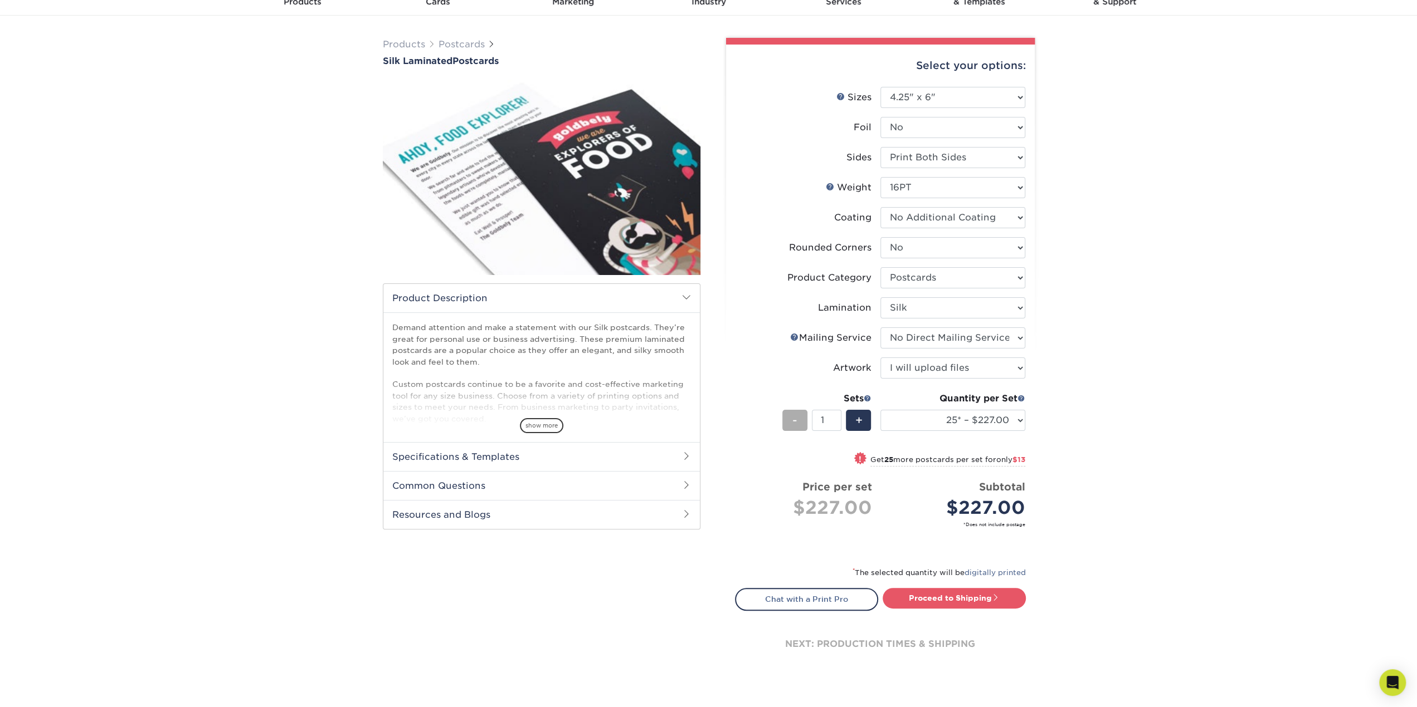
click at [792, 421] on span "-" at bounding box center [794, 420] width 5 height 17
click at [1008, 424] on select "25* – $227.00 50* – $240.00 75* – $252.00 100* – $258.00 250* – $264.00 500 – $…" at bounding box center [952, 420] width 145 height 21
click at [880, 410] on select "25* – $227.00 50* – $240.00 75* – $252.00 100* – $258.00 250* – $264.00 500 – $…" at bounding box center [952, 420] width 145 height 21
click at [1007, 423] on select "25* – $227.00 50* – $240.00 75* – $252.00 100* – $258.00 250* – $264.00 500 – $…" at bounding box center [952, 420] width 145 height 21
click at [880, 410] on select "25* – $227.00 50* – $240.00 75* – $252.00 100* – $258.00 250* – $264.00 500 – $…" at bounding box center [952, 420] width 145 height 21
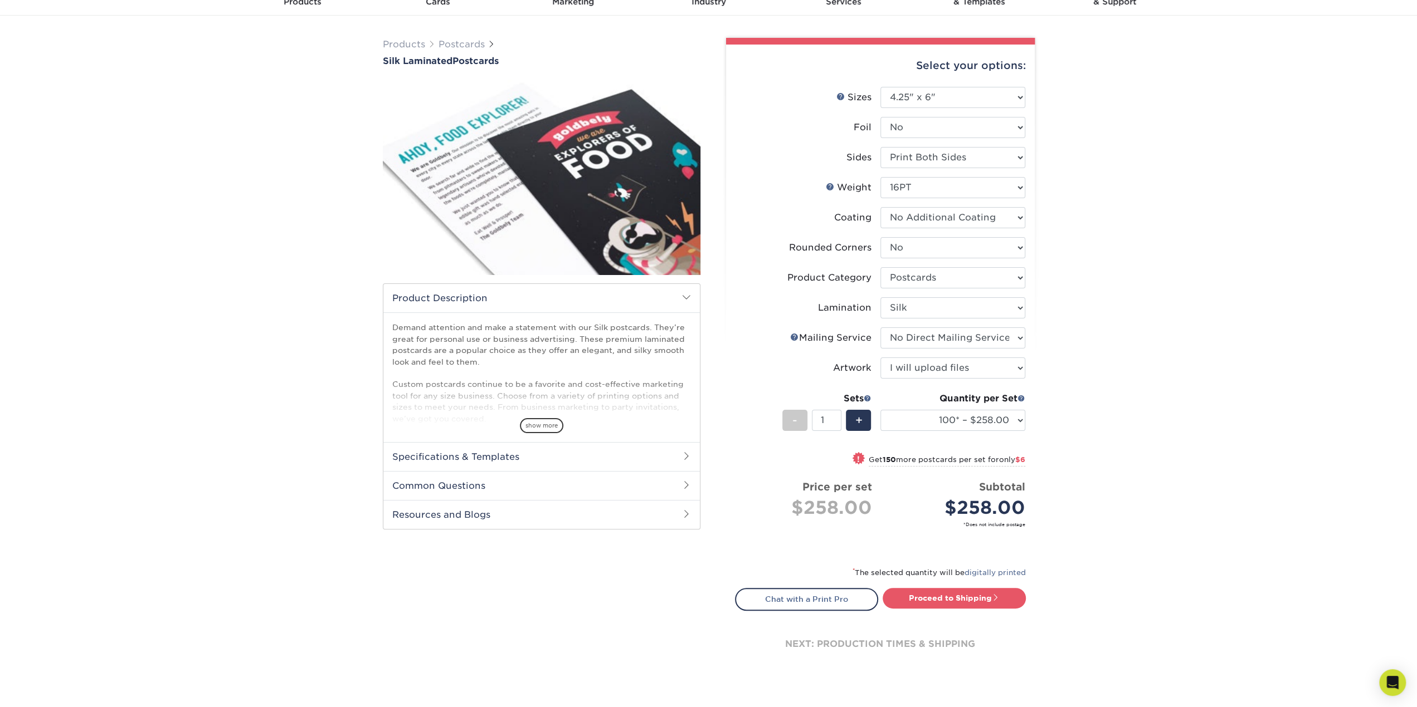
click at [855, 454] on span at bounding box center [859, 459] width 16 height 16
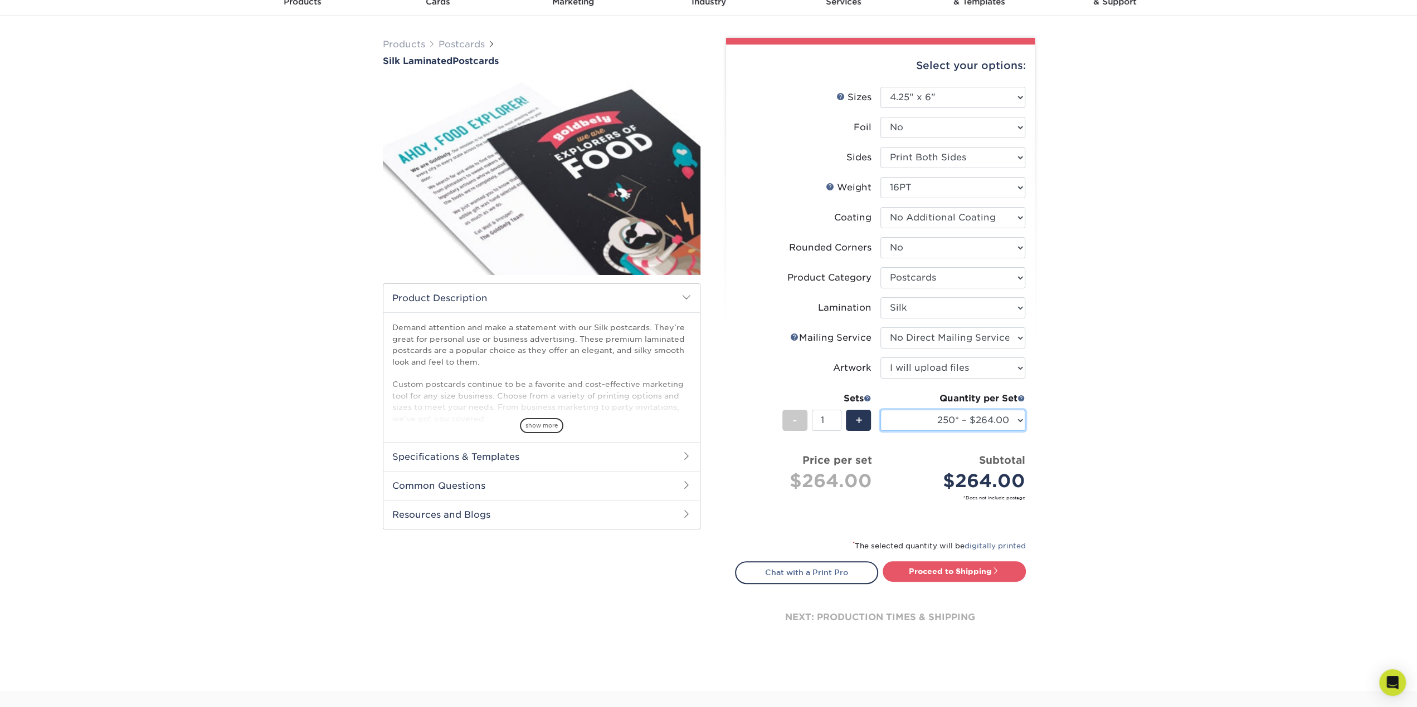
click at [942, 423] on select "25* – $227.00 50* – $240.00 75* – $252.00 100* – $258.00 250* – $264.00 500 – $…" at bounding box center [952, 420] width 145 height 21
click at [880, 410] on select "25* – $227.00 50* – $240.00 75* – $252.00 100* – $258.00 250* – $264.00 500 – $…" at bounding box center [952, 420] width 145 height 21
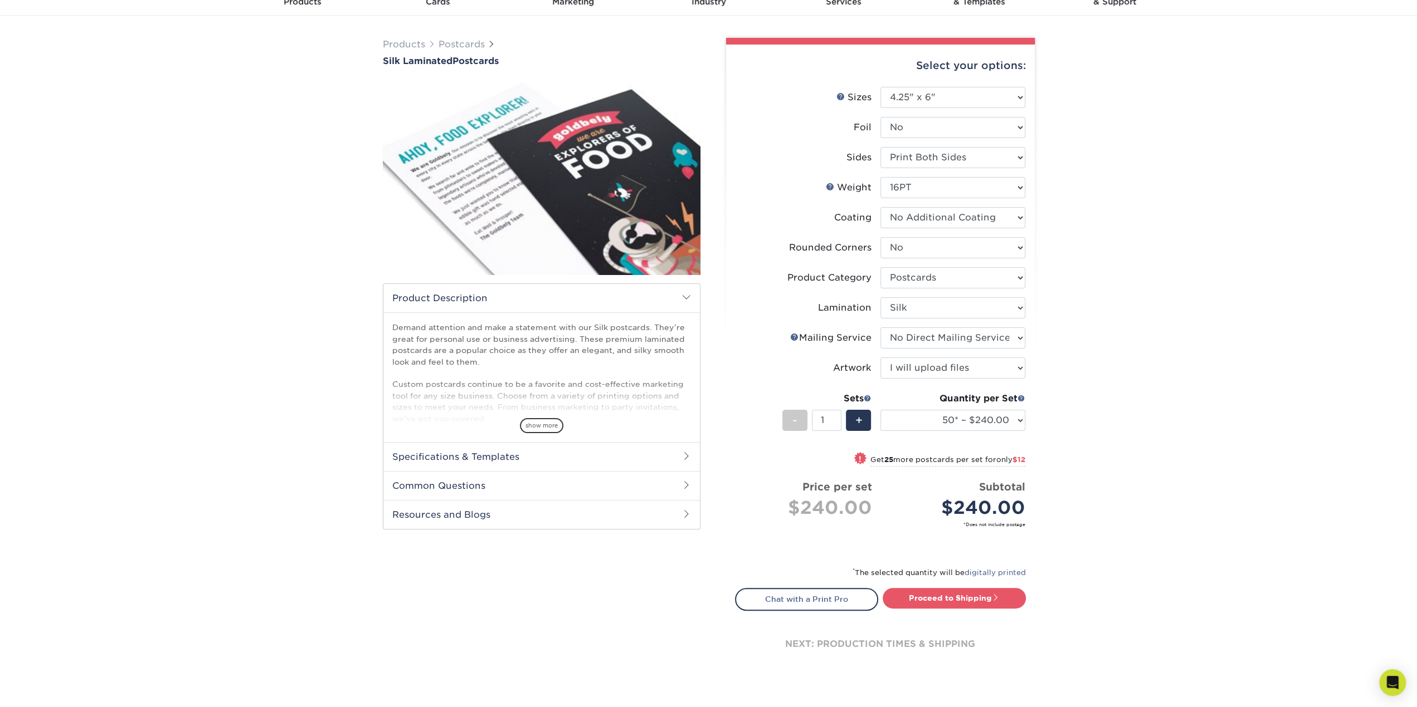
click at [852, 457] on span at bounding box center [860, 459] width 16 height 16
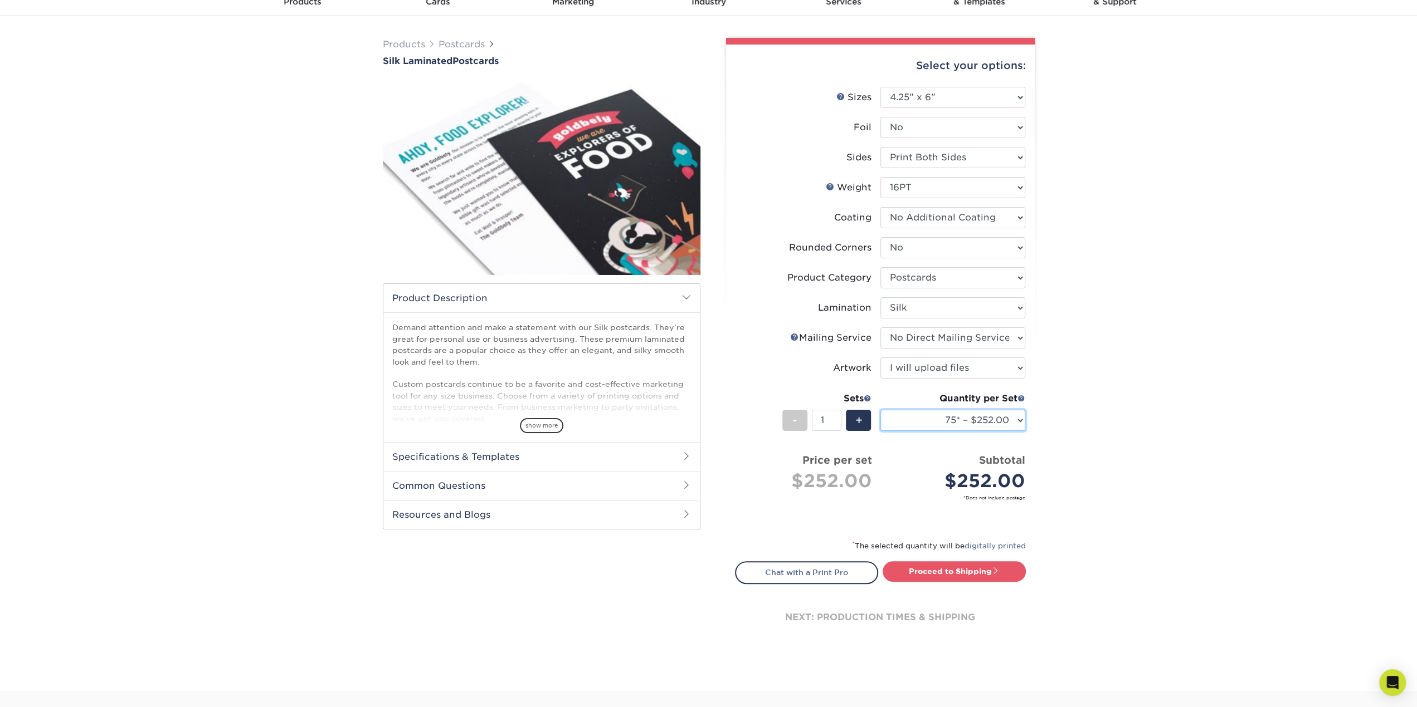
click at [949, 421] on select "25* – $227.00 50* – $240.00 75* – $252.00 100* – $258.00 250* – $264.00 500 – $…" at bounding box center [952, 420] width 145 height 21
select select "100* – $258.00"
click at [880, 410] on select "25* – $227.00 50* – $240.00 75* – $252.00 100* – $258.00 250* – $264.00 500 – $…" at bounding box center [952, 420] width 145 height 21
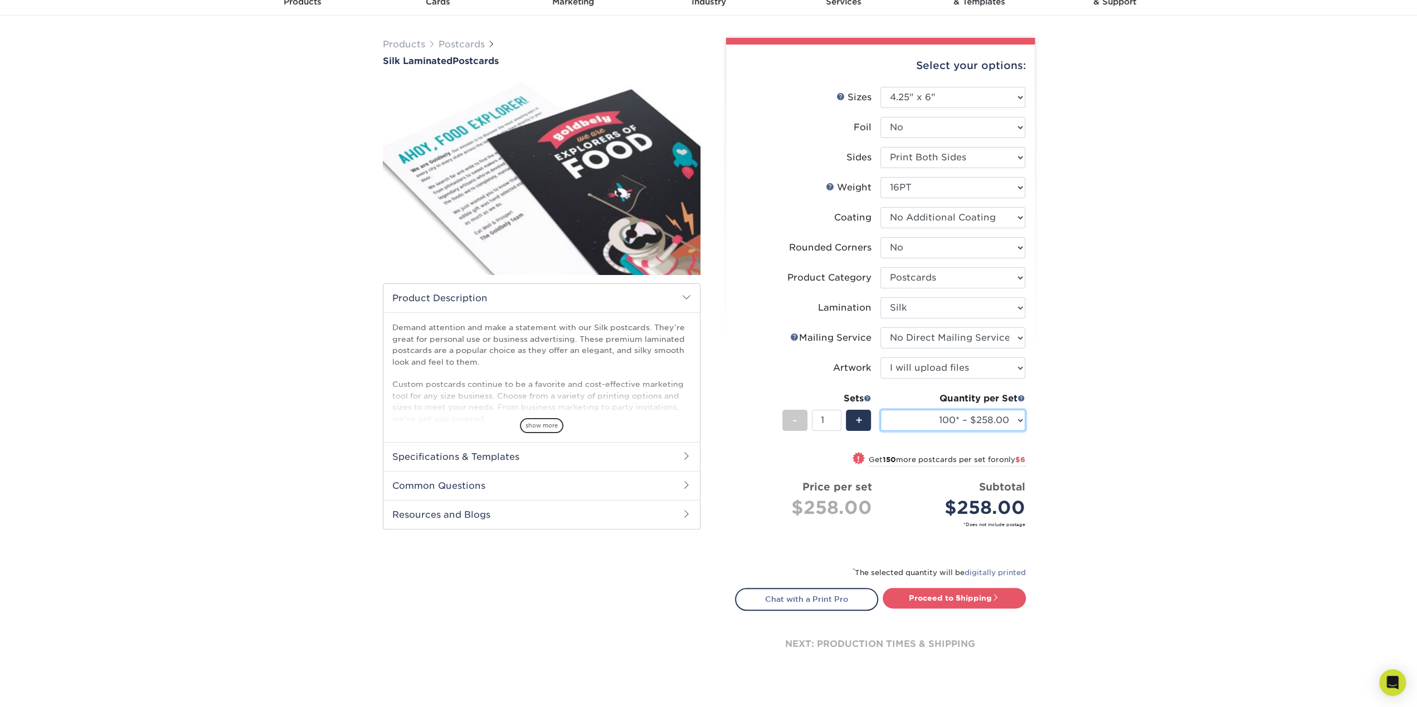
click at [952, 421] on select "25* – $227.00 50* – $240.00 75* – $252.00 100* – $258.00 250* – $264.00 500 – $…" at bounding box center [952, 420] width 145 height 21
